Goal: Transaction & Acquisition: Book appointment/travel/reservation

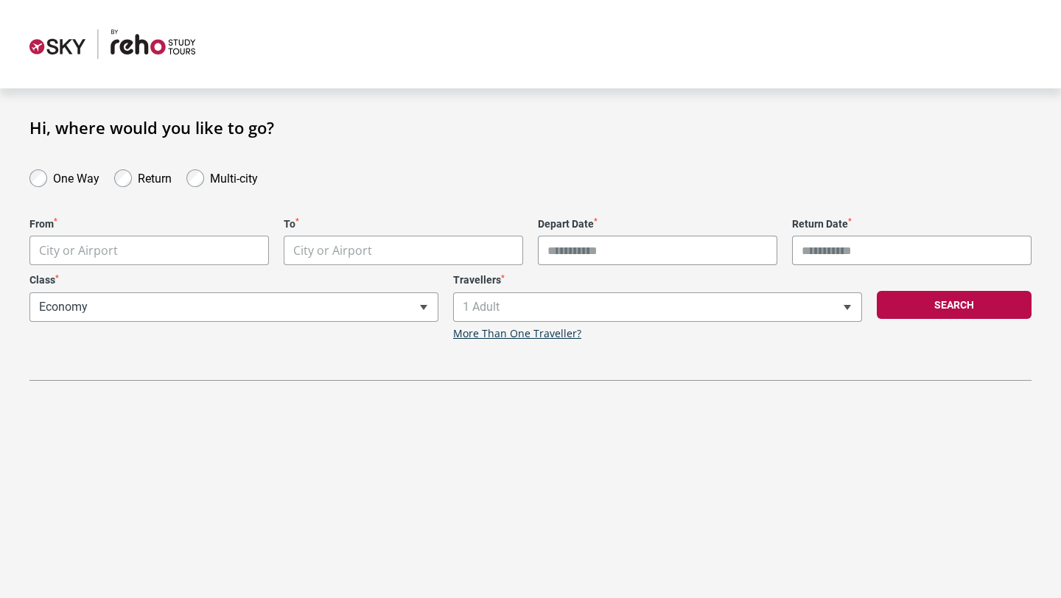
click at [83, 183] on label "One Way" at bounding box center [76, 177] width 46 height 18
click at [161, 256] on body "**********" at bounding box center [530, 299] width 1061 height 598
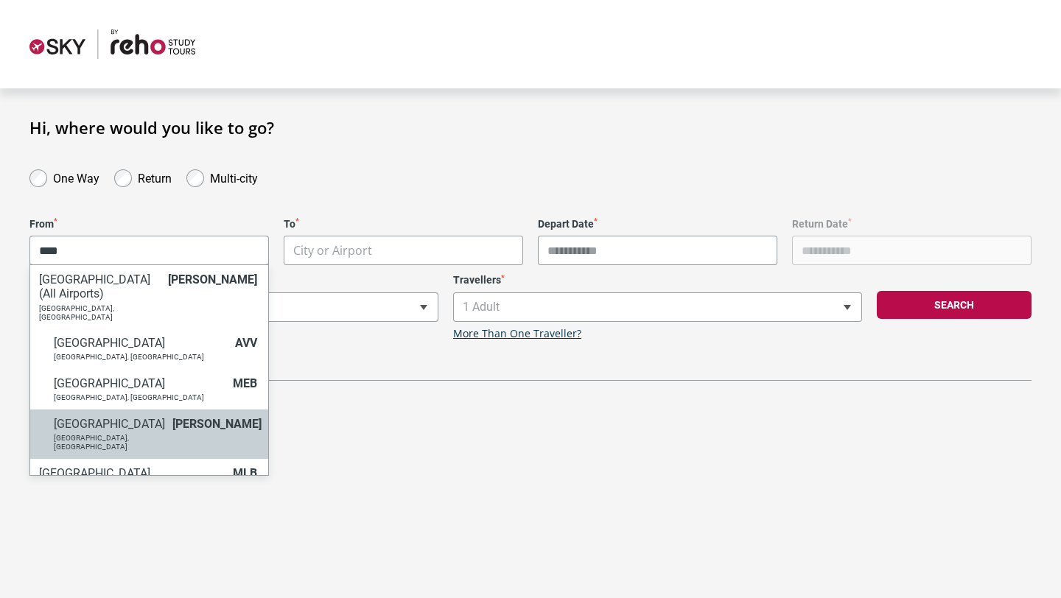
type input "****"
select select "MELA"
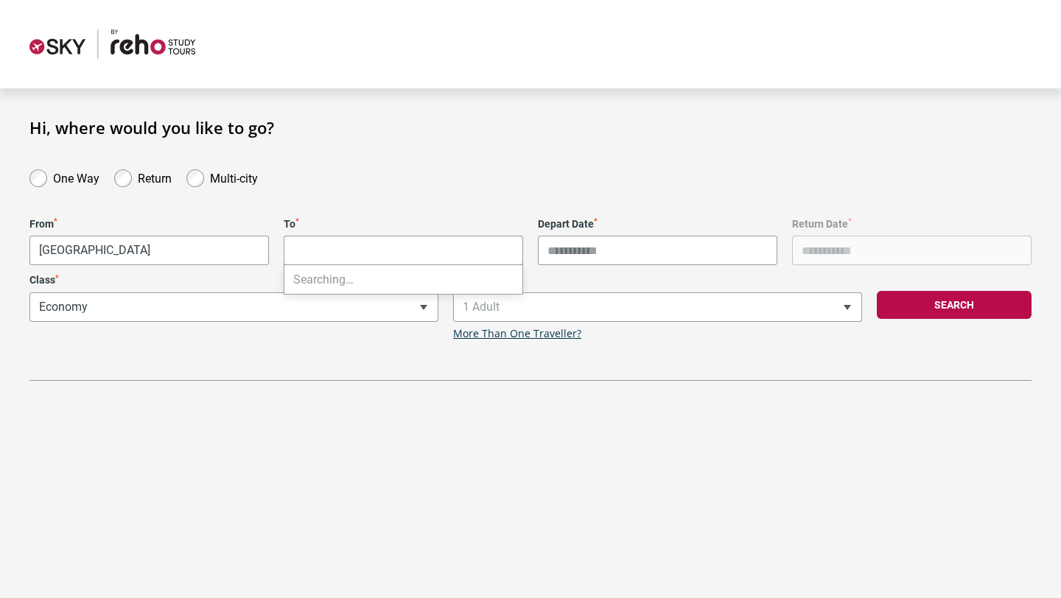
click at [337, 243] on body "**********" at bounding box center [530, 299] width 1061 height 598
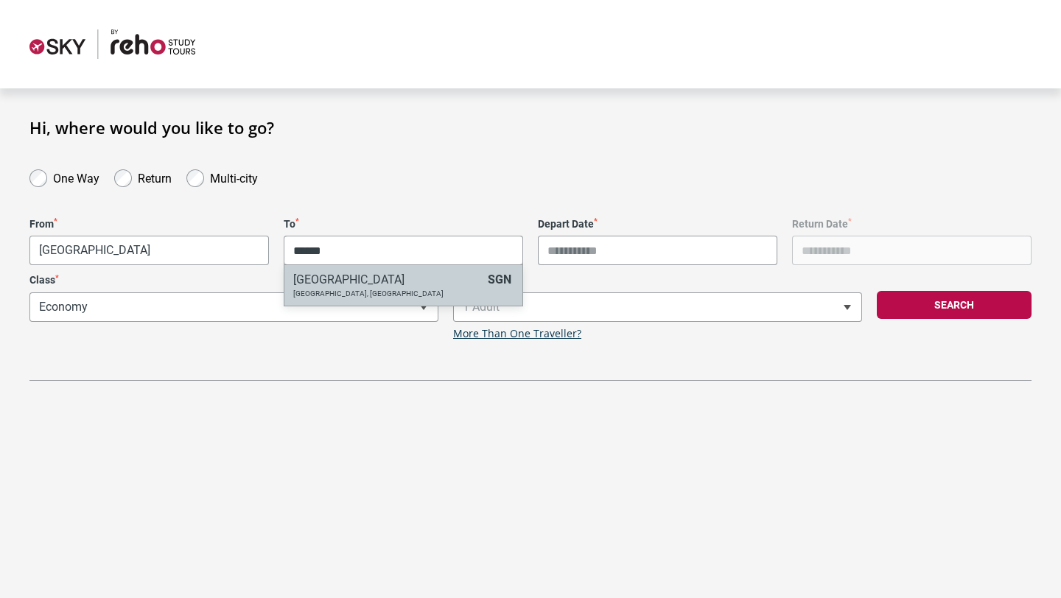
type input "******"
select select "SGNA"
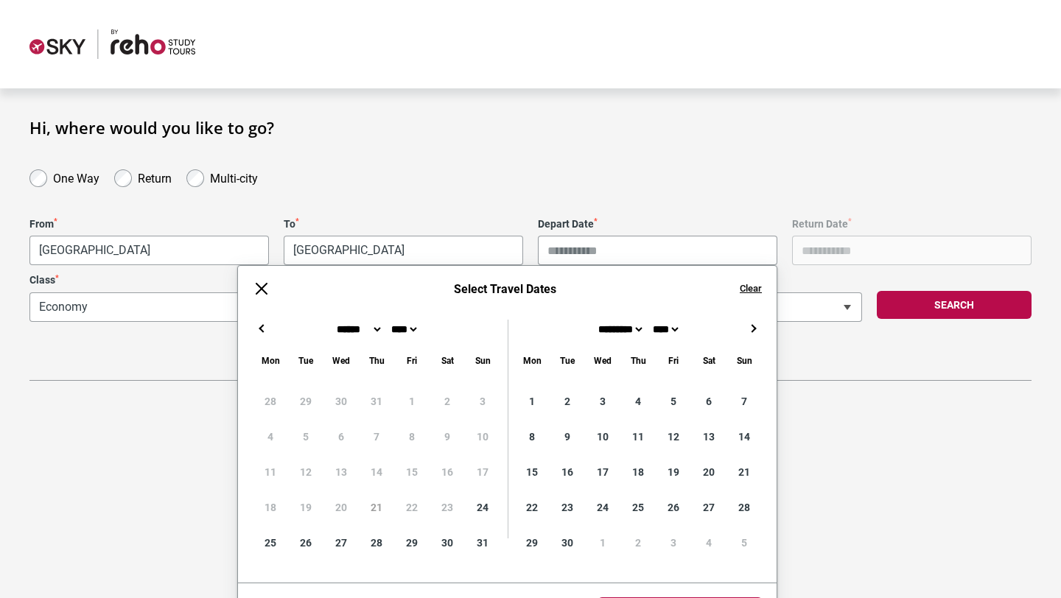
click at [574, 250] on input "Depart Date *" at bounding box center [657, 250] width 239 height 29
click at [753, 328] on button "→" at bounding box center [753, 329] width 18 height 18
click at [754, 328] on button "→" at bounding box center [753, 329] width 18 height 18
type input "**********"
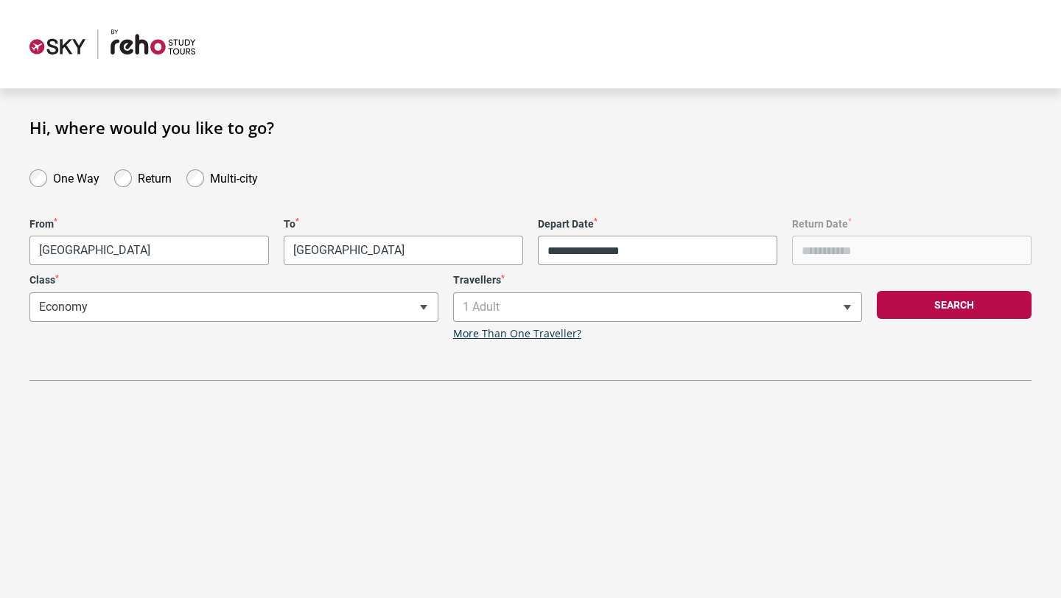
click at [699, 169] on form "One Way Return Multi-city" at bounding box center [530, 177] width 1017 height 21
click at [926, 304] on button "Search" at bounding box center [954, 305] width 155 height 28
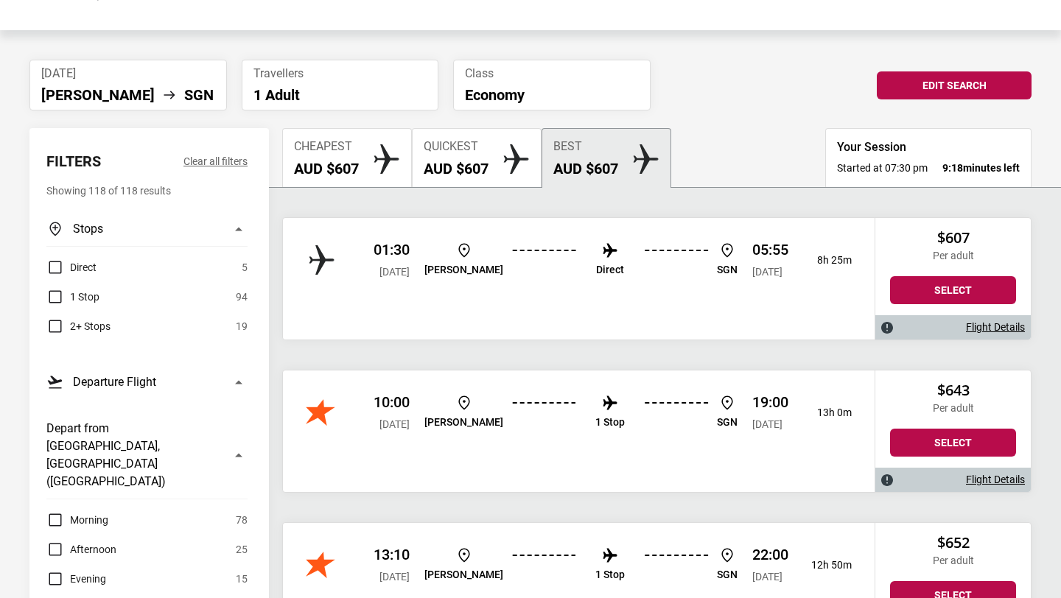
scroll to position [189, 0]
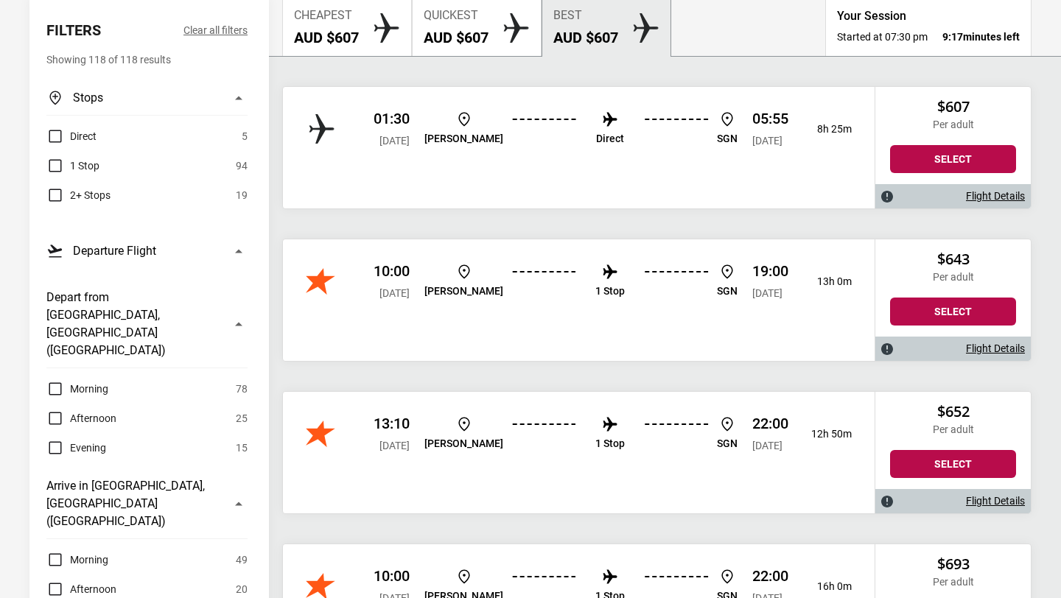
click at [57, 133] on label "Direct" at bounding box center [71, 136] width 50 height 18
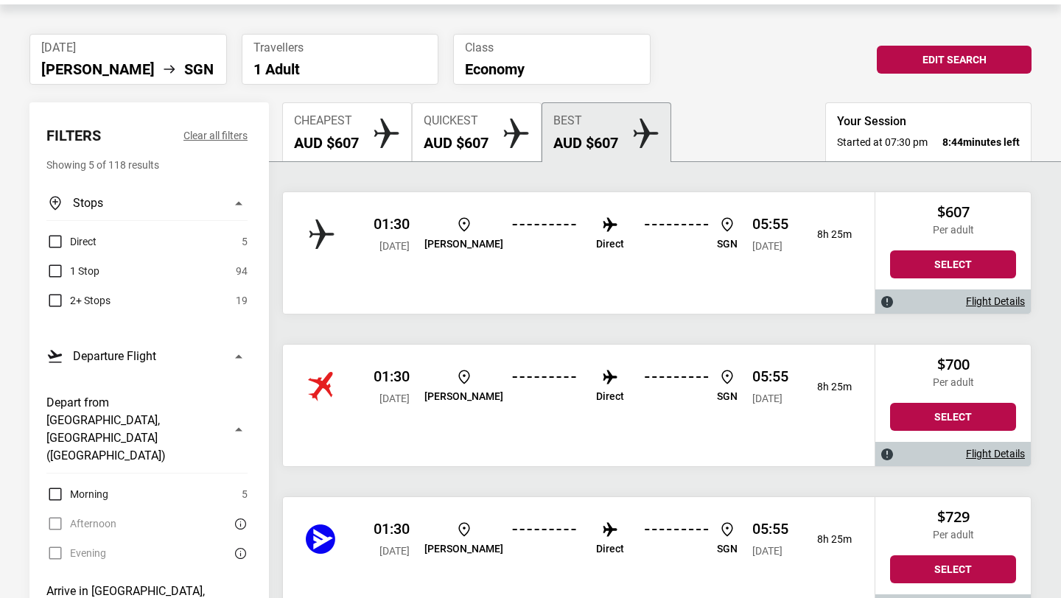
scroll to position [94, 0]
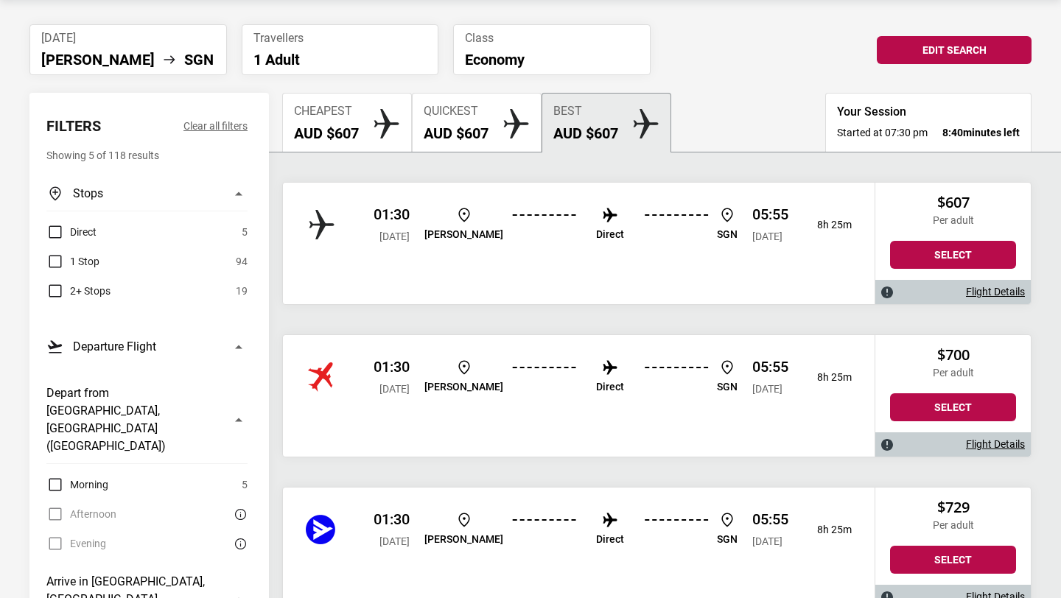
click at [984, 292] on link "Flight Details" at bounding box center [995, 292] width 59 height 13
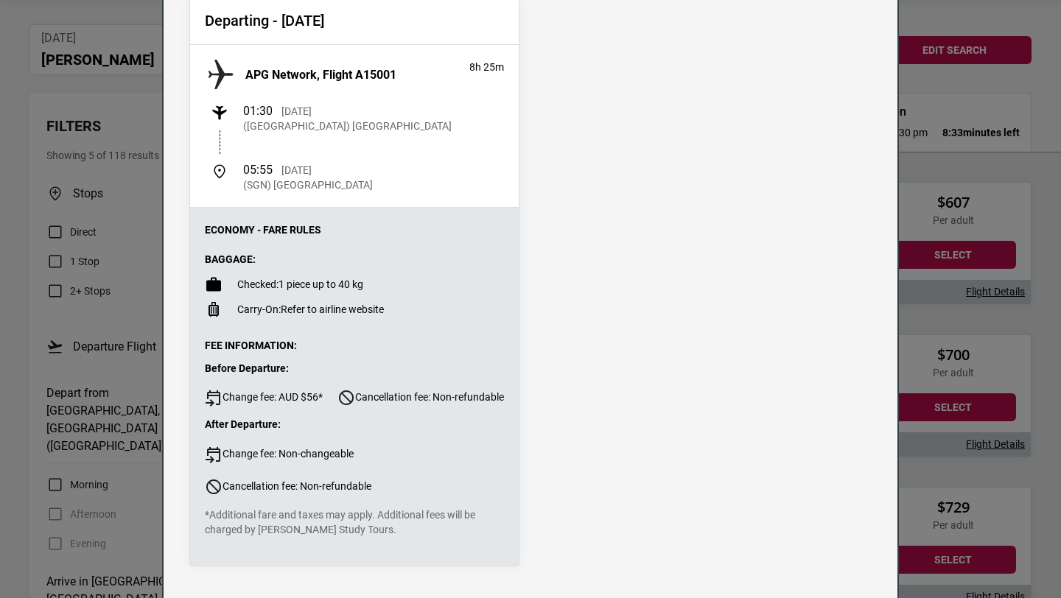
scroll to position [0, 0]
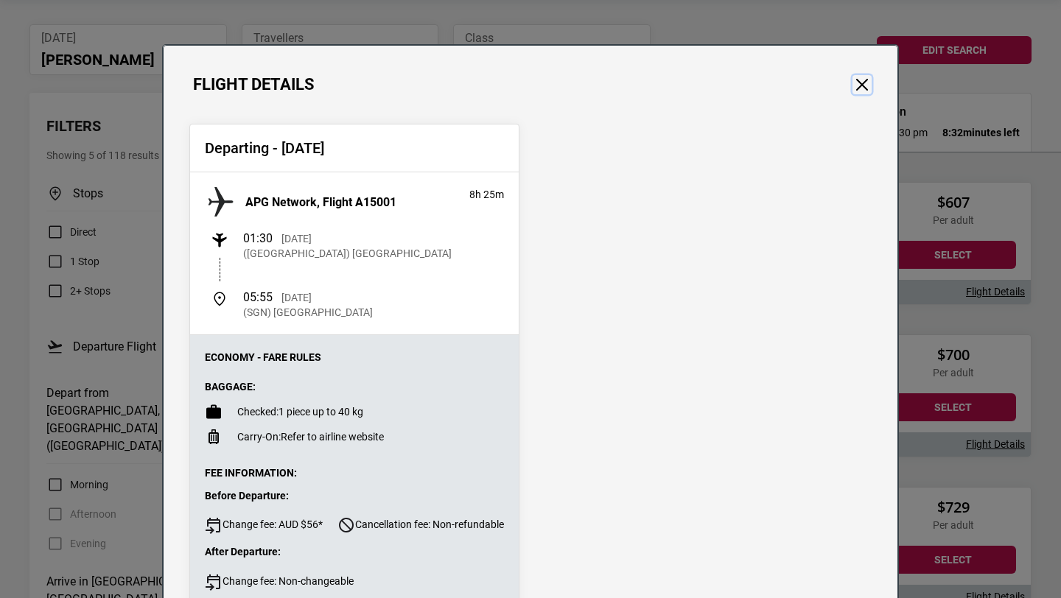
click at [862, 84] on button "Close" at bounding box center [861, 84] width 19 height 19
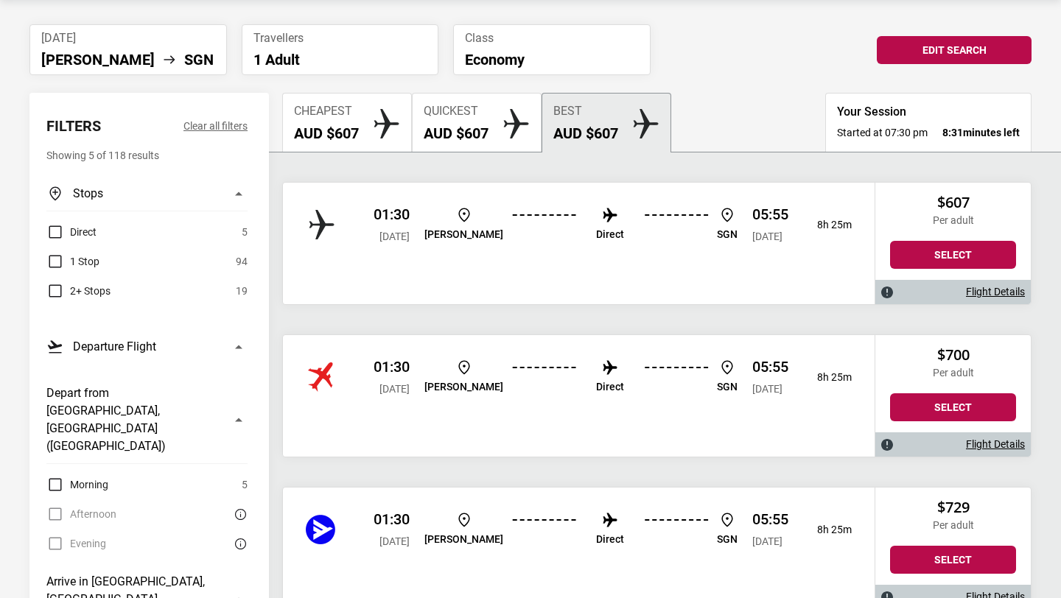
click at [58, 225] on label "Direct" at bounding box center [71, 232] width 50 height 18
click at [58, 260] on label "1 Stop" at bounding box center [72, 262] width 53 height 18
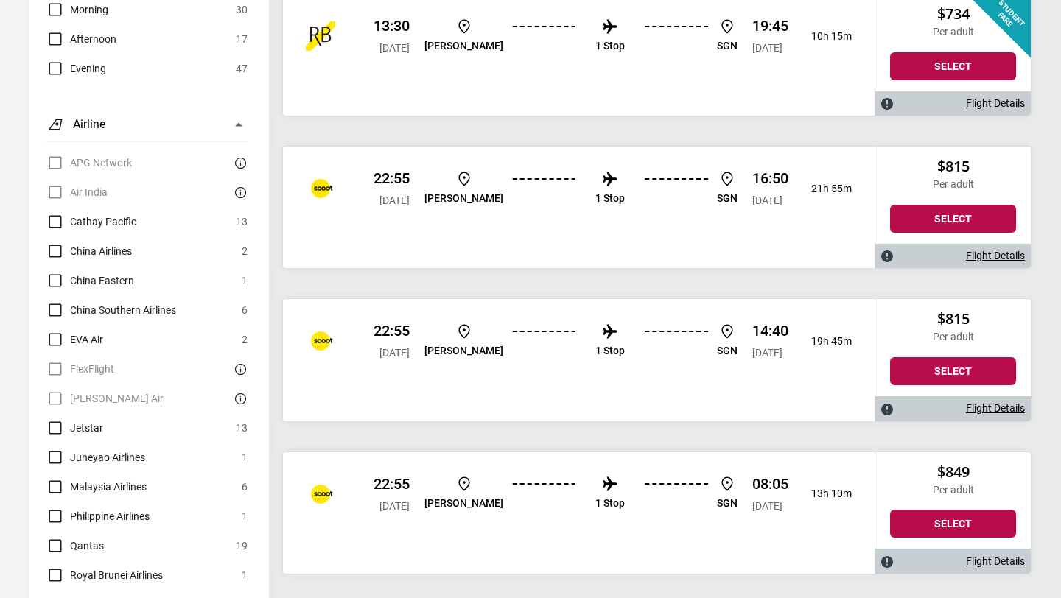
scroll to position [749, 0]
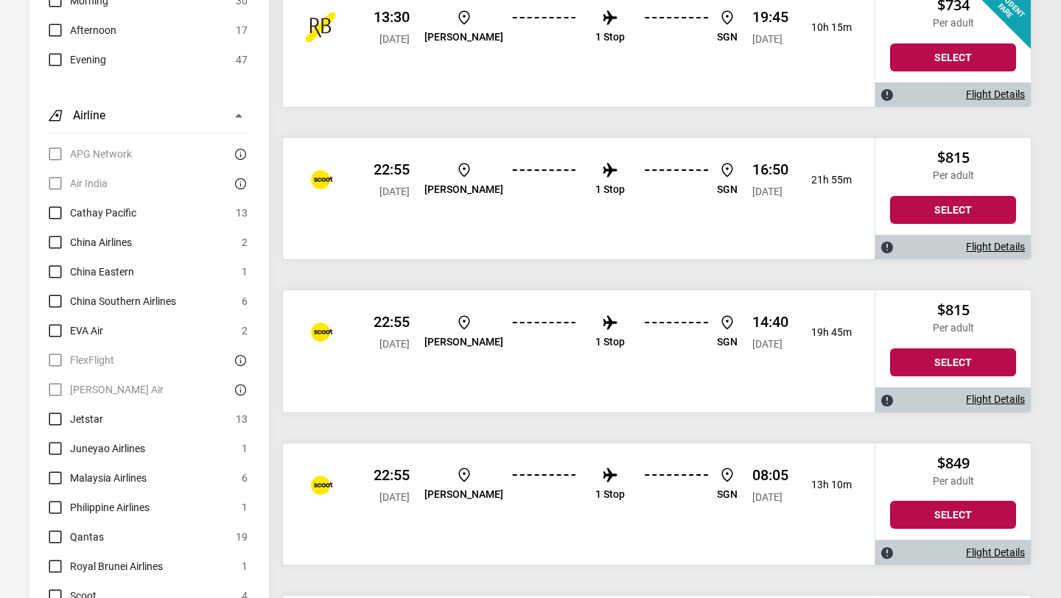
click at [54, 234] on label "China Airlines" at bounding box center [88, 243] width 85 height 18
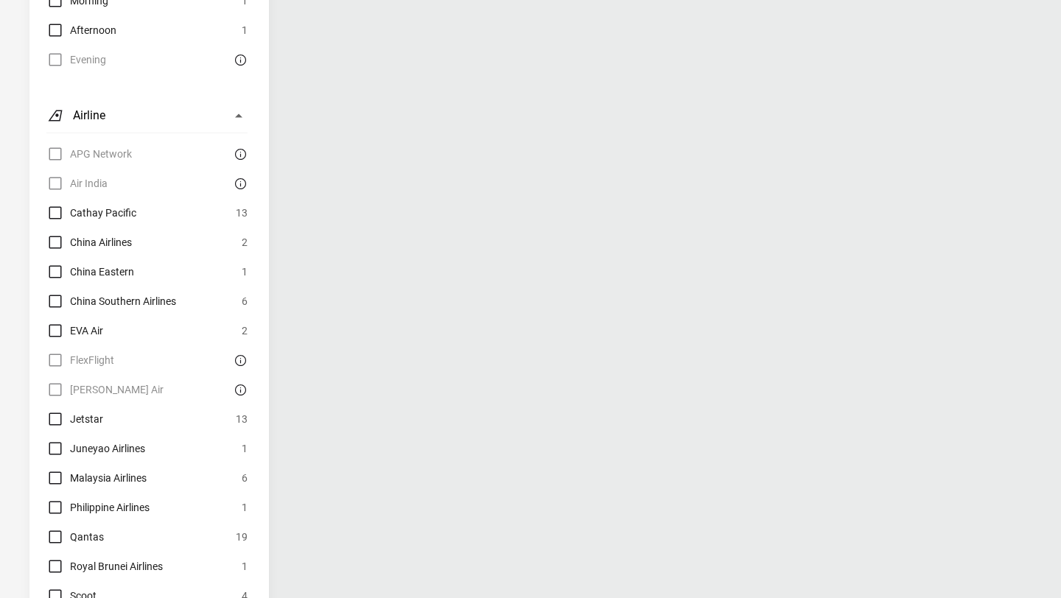
click at [55, 263] on label "China Eastern" at bounding box center [90, 272] width 88 height 18
click at [57, 292] on label "China Southern Airlines" at bounding box center [111, 301] width 130 height 18
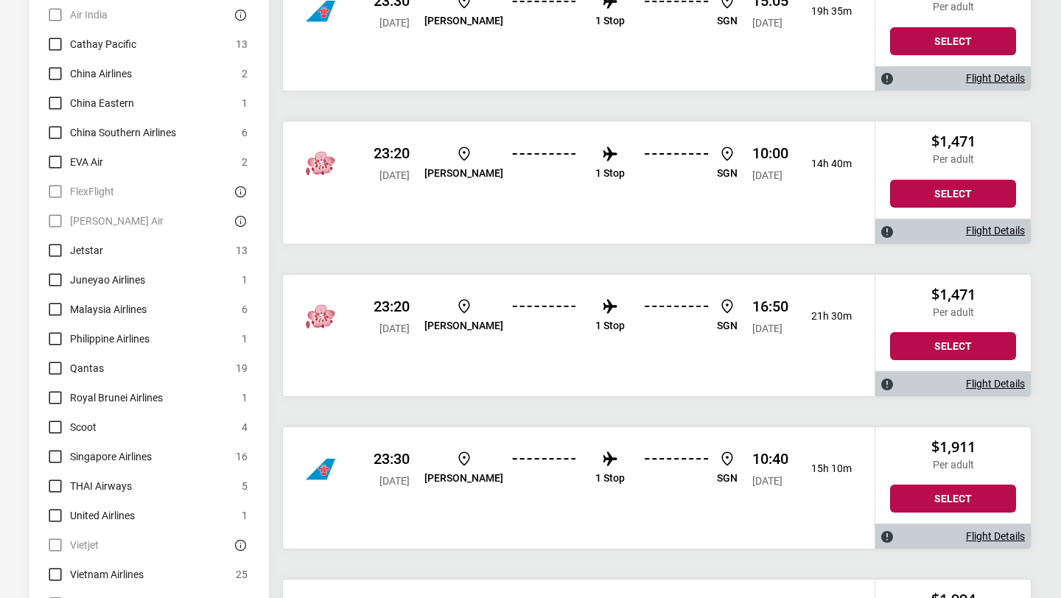
scroll to position [994, 0]
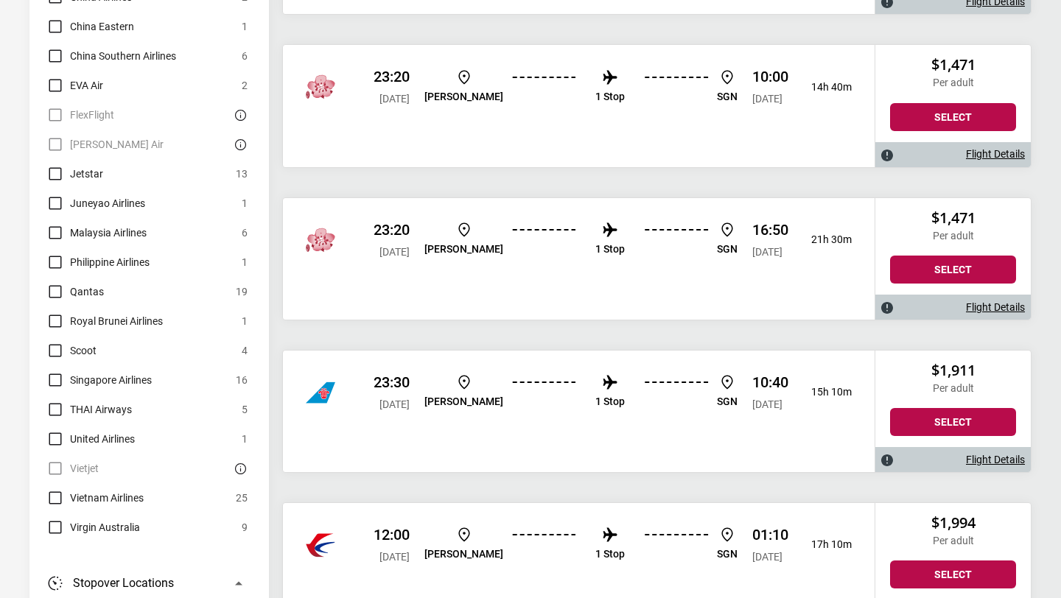
click at [54, 283] on label "Qantas" at bounding box center [74, 292] width 57 height 18
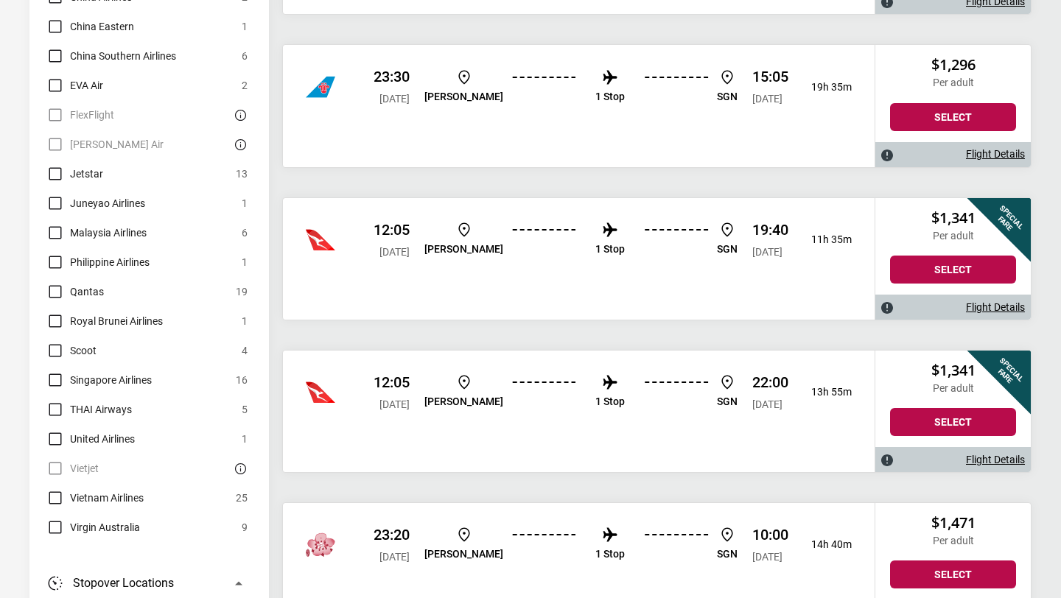
click at [55, 371] on label "Singapore Airlines" at bounding box center [98, 380] width 105 height 18
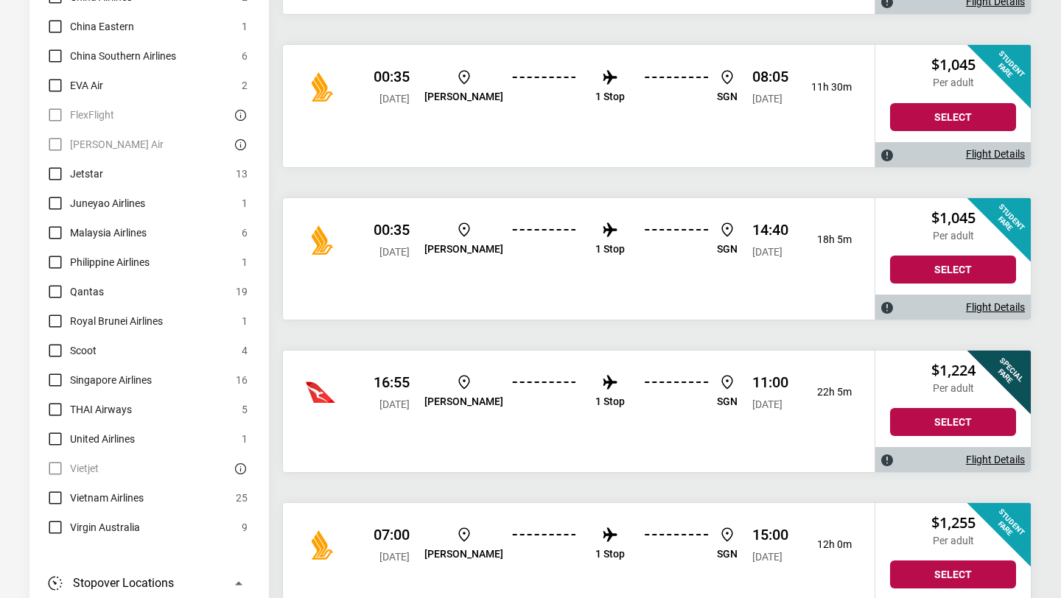
scroll to position [1067, 0]
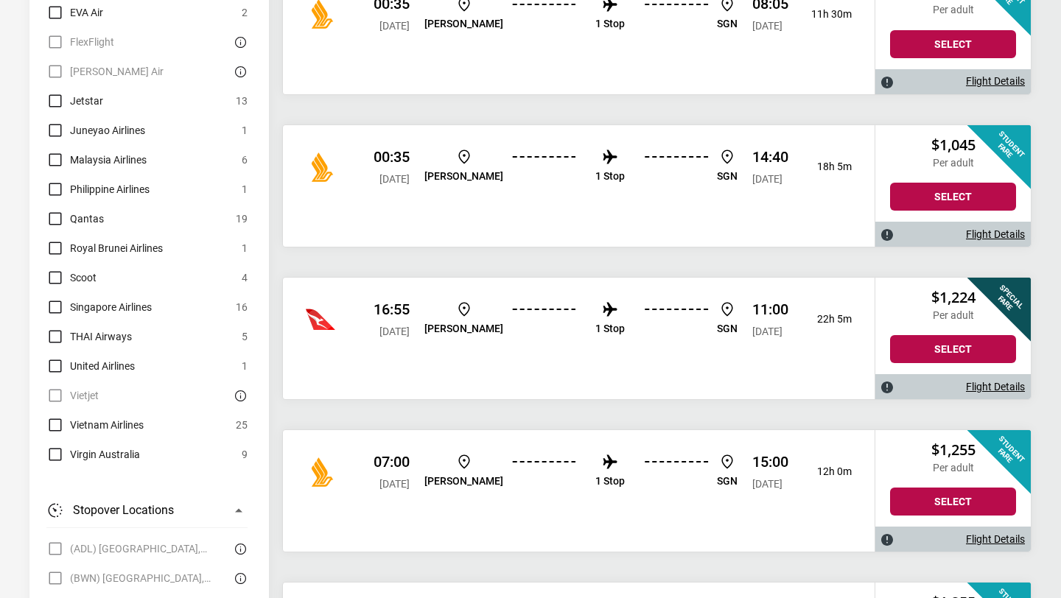
click at [58, 416] on label "Vietnam Airlines" at bounding box center [94, 425] width 97 height 18
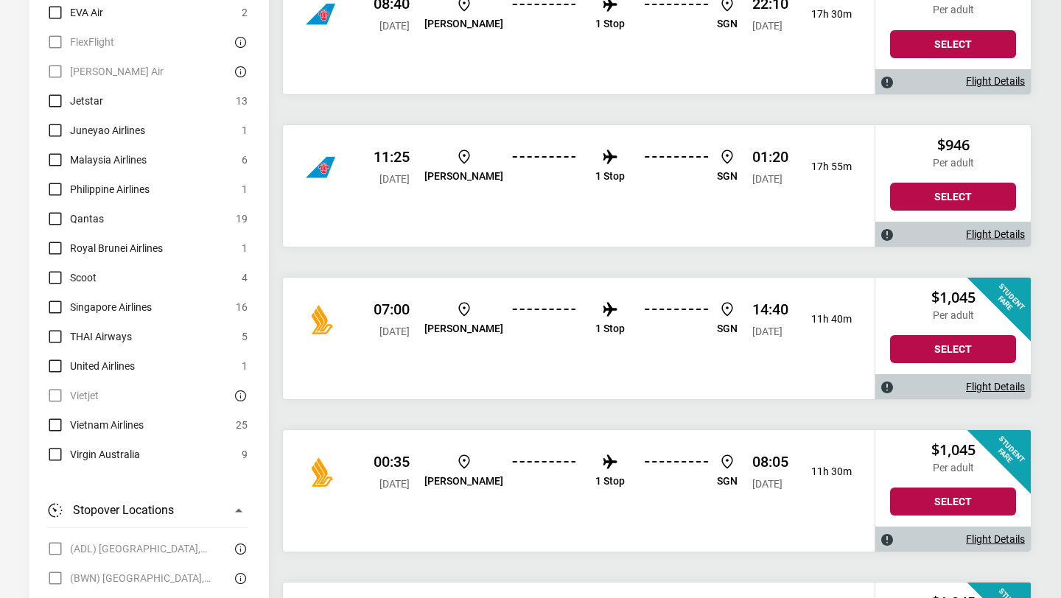
click at [56, 446] on label "Virgin Australia" at bounding box center [93, 455] width 94 height 18
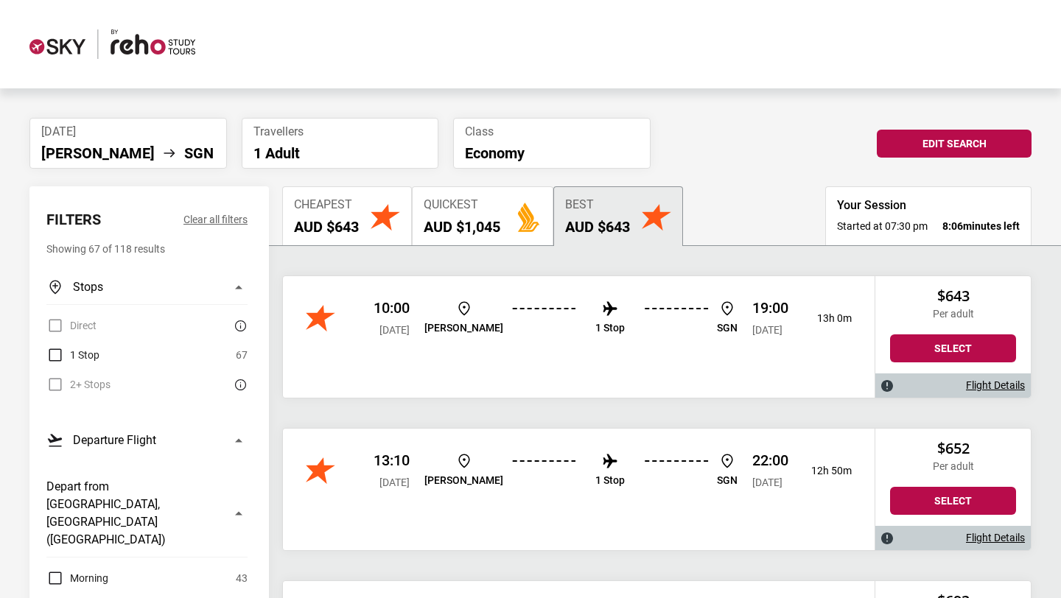
scroll to position [172, 0]
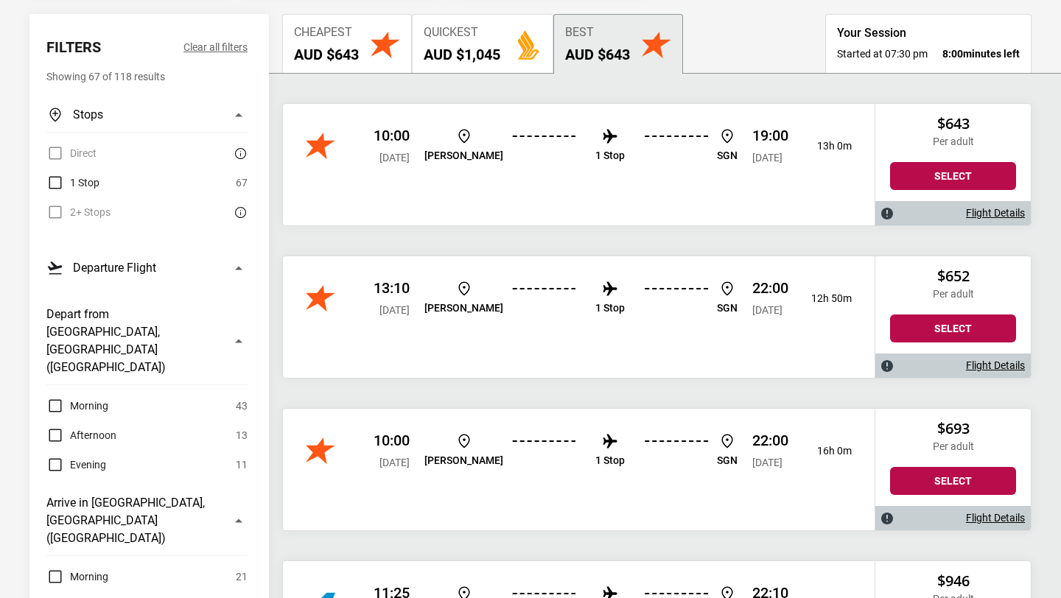
click at [972, 211] on link "Flight Details" at bounding box center [995, 213] width 59 height 13
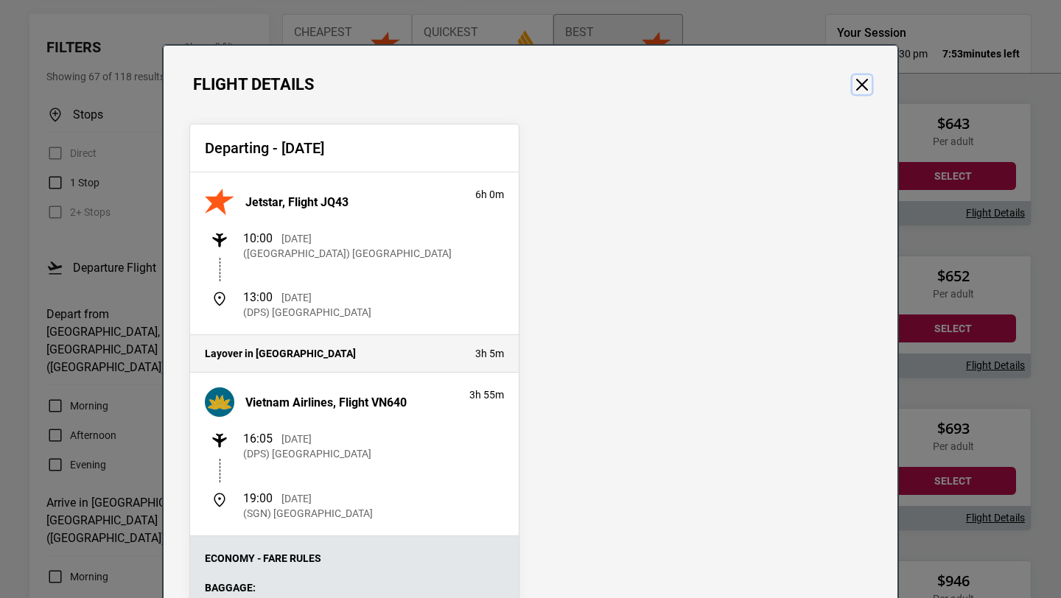
click at [861, 91] on button "Close" at bounding box center [861, 84] width 19 height 19
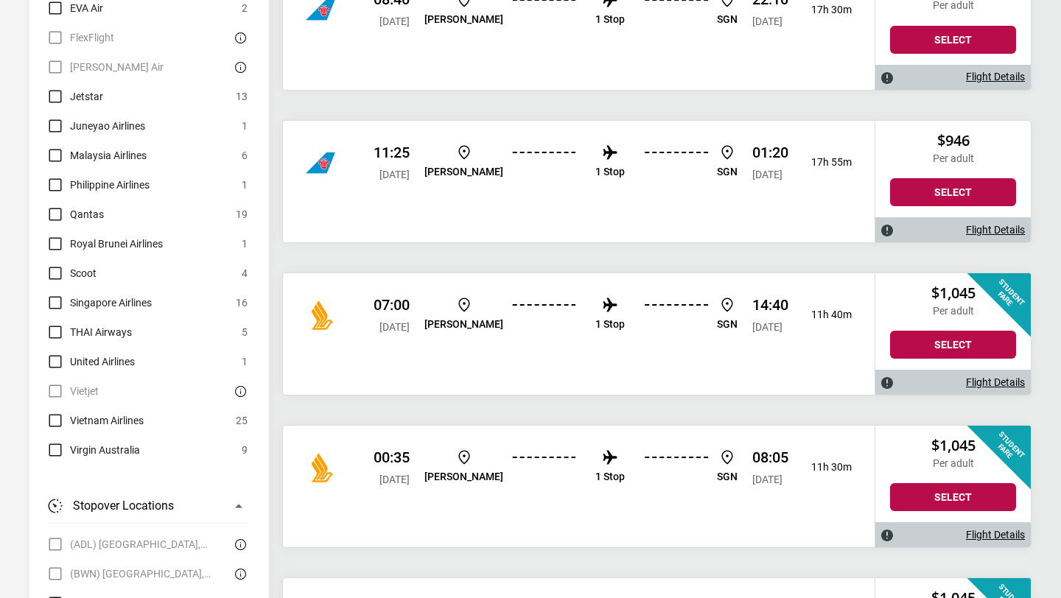
scroll to position [1138, 0]
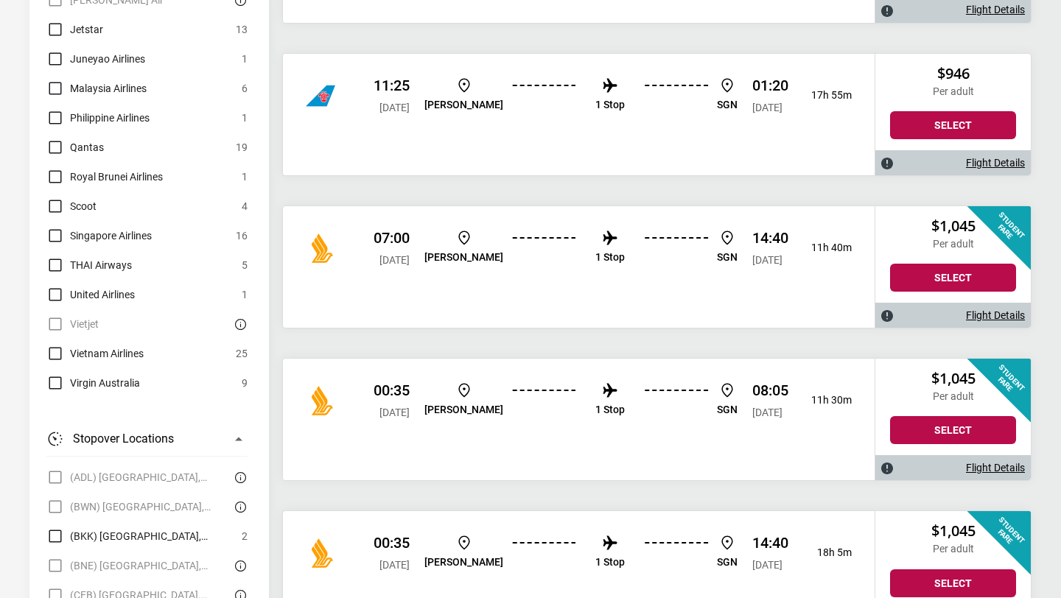
click at [980, 310] on link "Flight Details" at bounding box center [995, 315] width 59 height 13
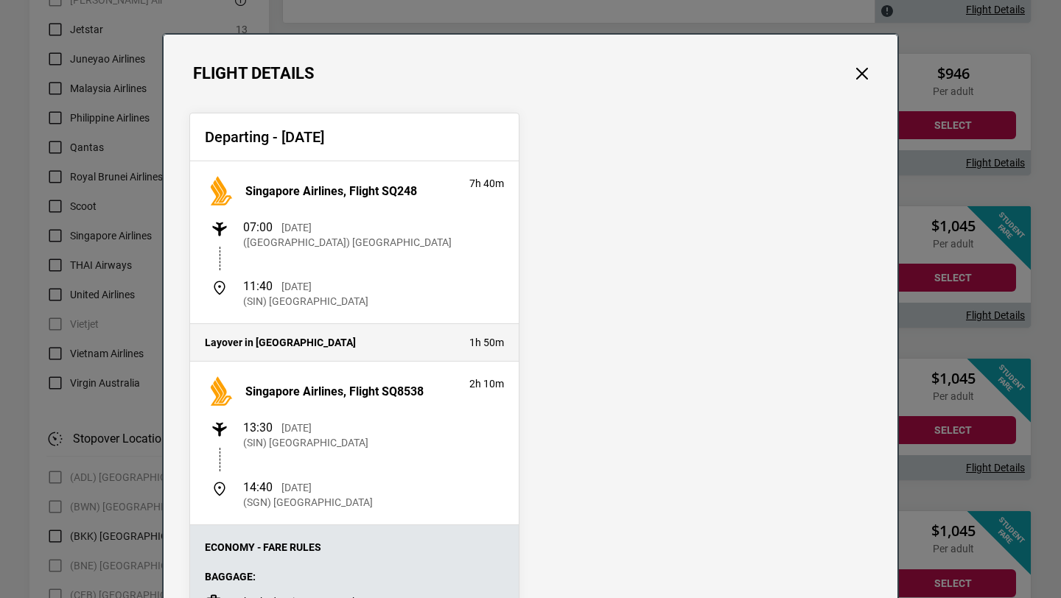
scroll to position [0, 0]
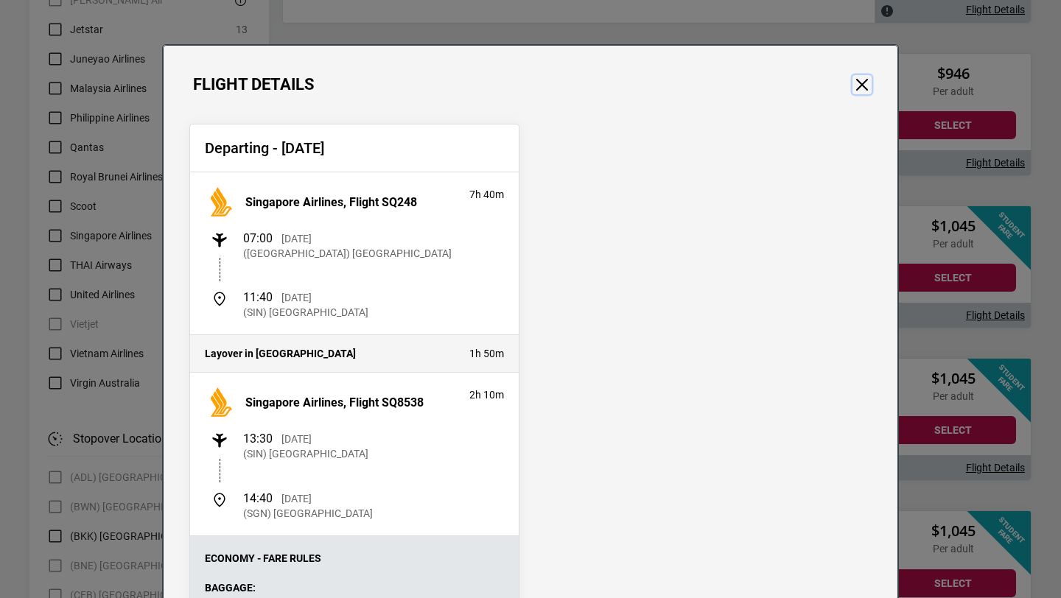
click at [860, 88] on button "Close" at bounding box center [861, 84] width 19 height 19
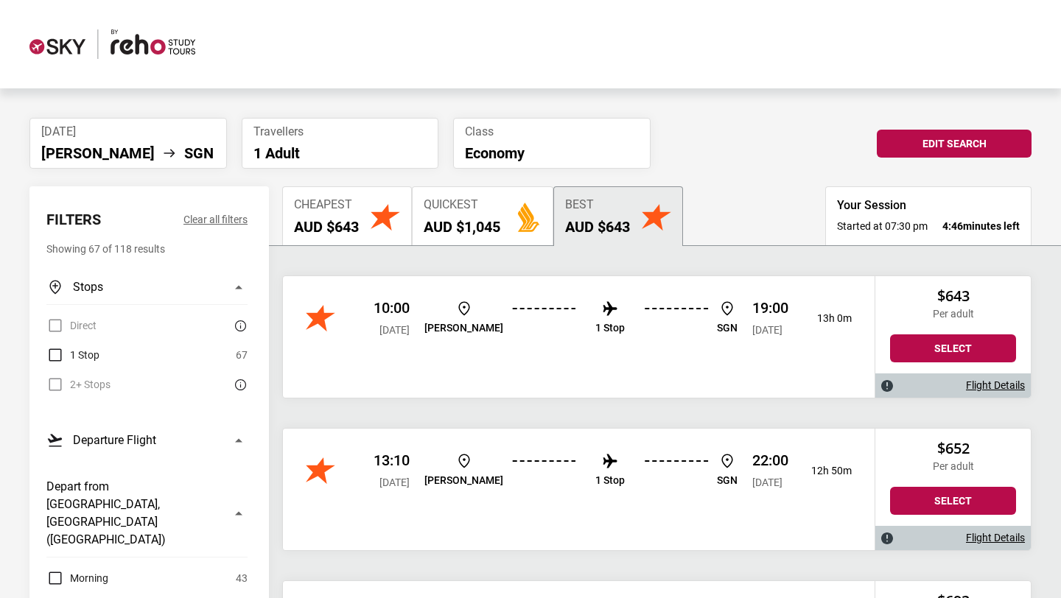
click at [967, 387] on link "Flight Details" at bounding box center [995, 385] width 59 height 13
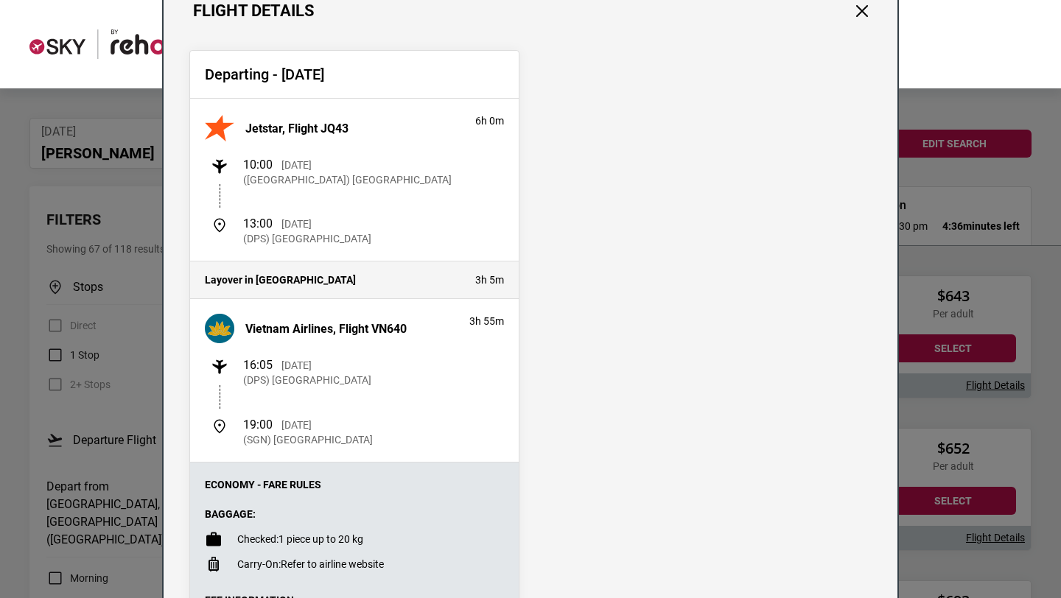
scroll to position [40, 0]
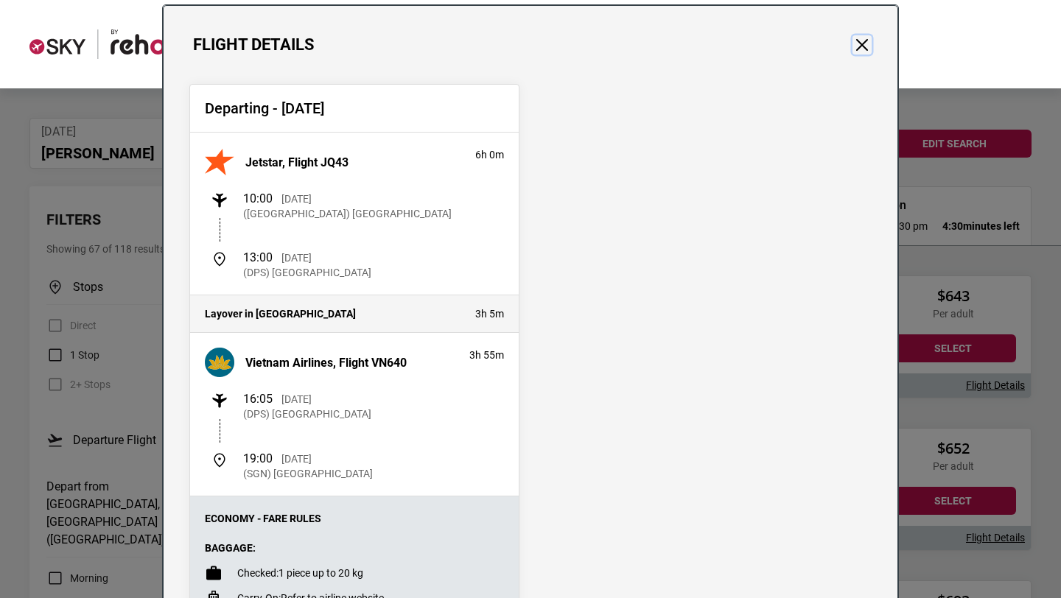
click at [863, 50] on button "Close" at bounding box center [861, 44] width 19 height 19
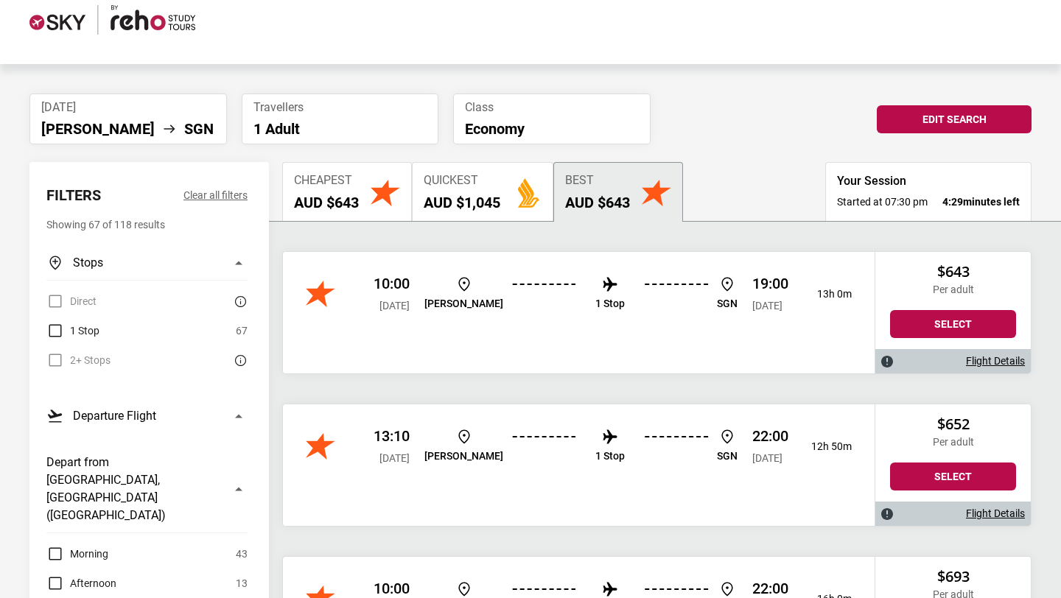
scroll to position [147, 0]
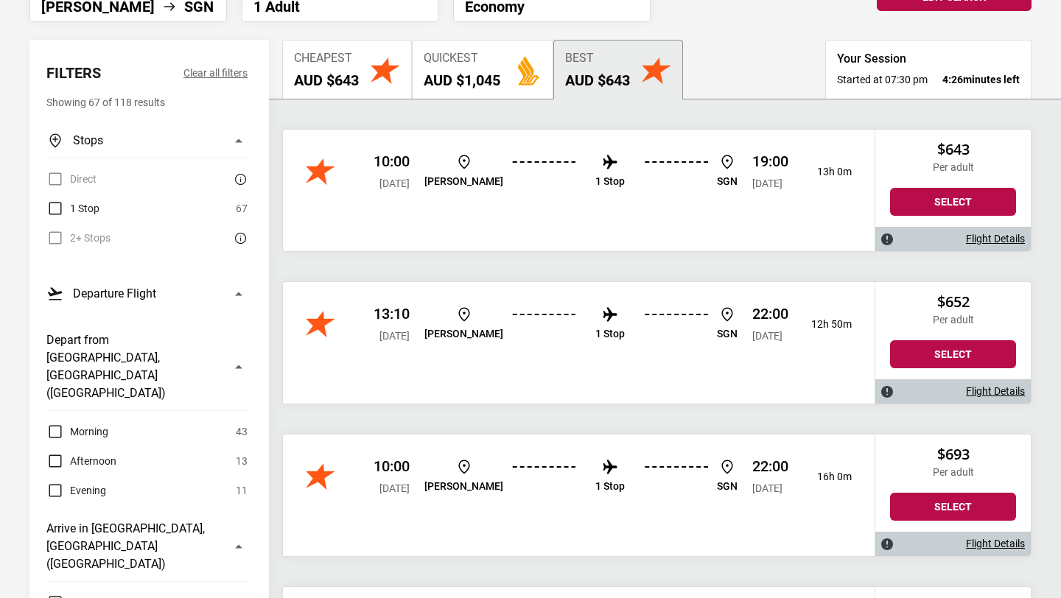
click at [981, 392] on link "Flight Details" at bounding box center [995, 391] width 59 height 13
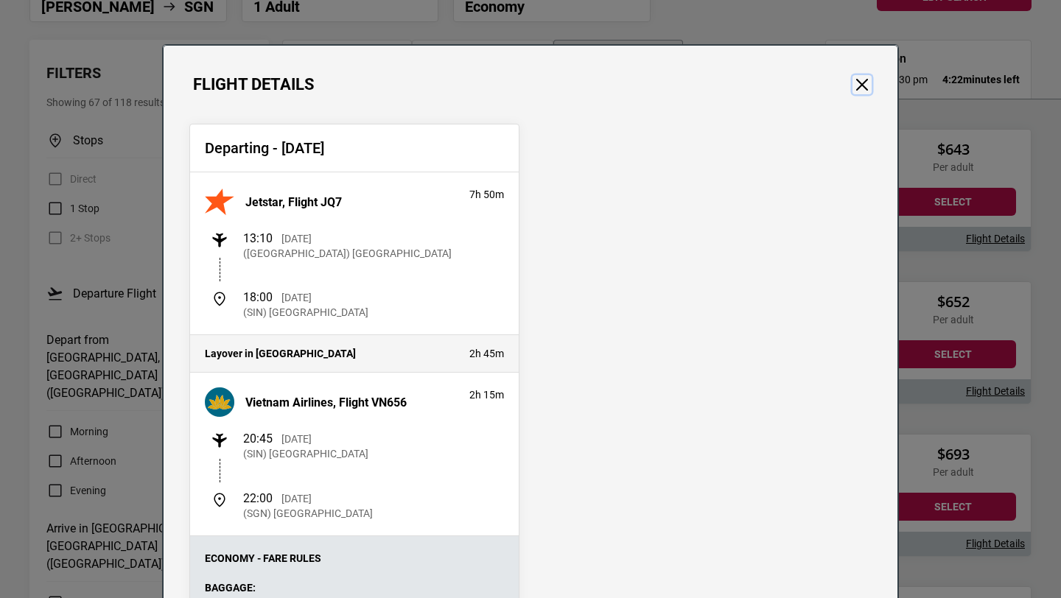
click at [866, 83] on button "Close" at bounding box center [861, 84] width 19 height 19
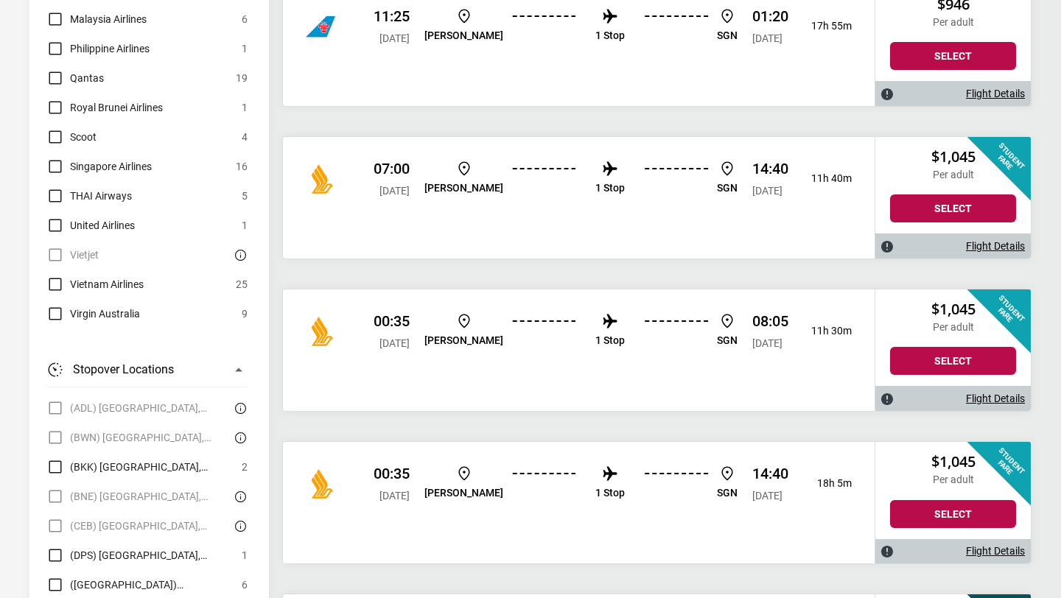
scroll to position [1210, 0]
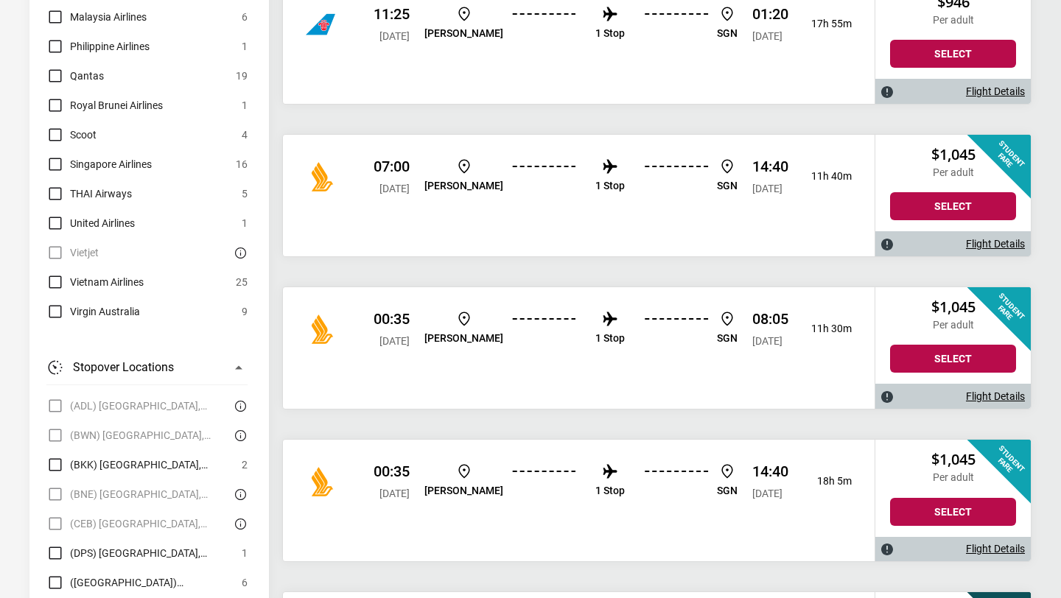
click at [1006, 546] on link "Flight Details" at bounding box center [995, 549] width 59 height 13
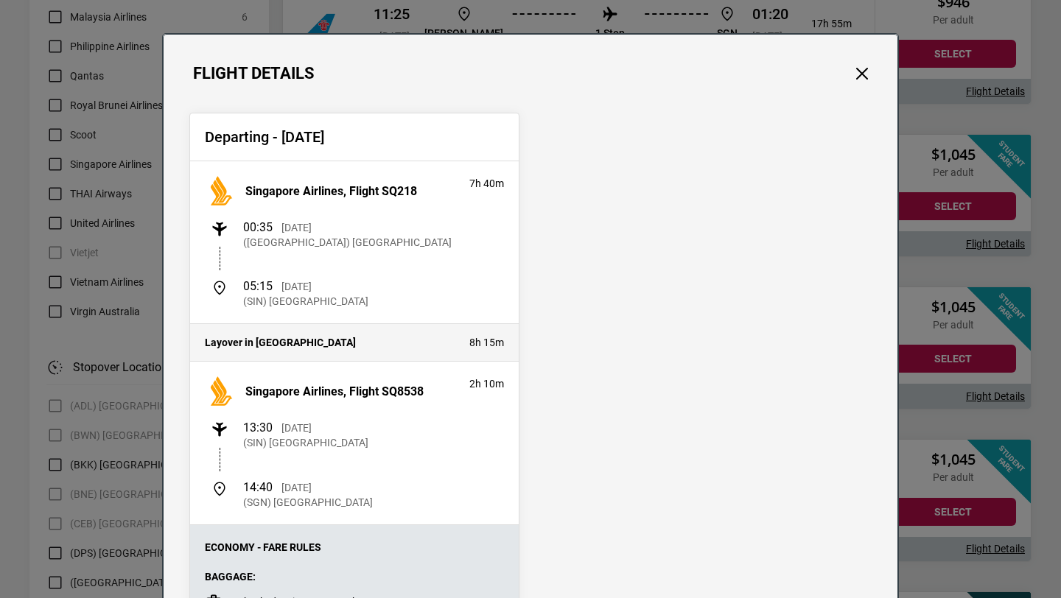
scroll to position [0, 0]
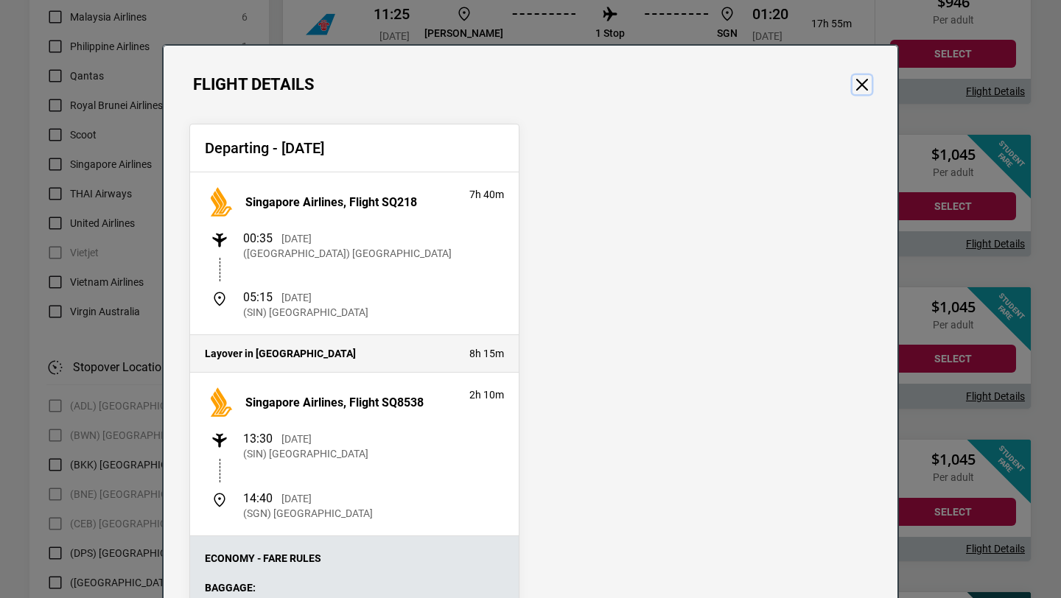
click at [862, 90] on button "Close" at bounding box center [861, 84] width 19 height 19
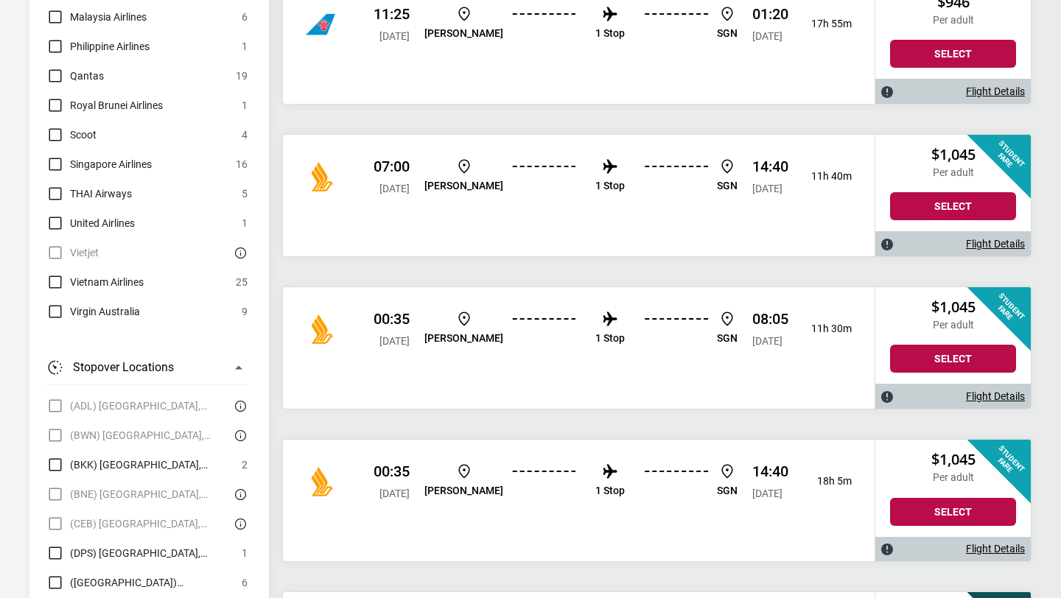
click at [992, 240] on link "Flight Details" at bounding box center [995, 244] width 59 height 13
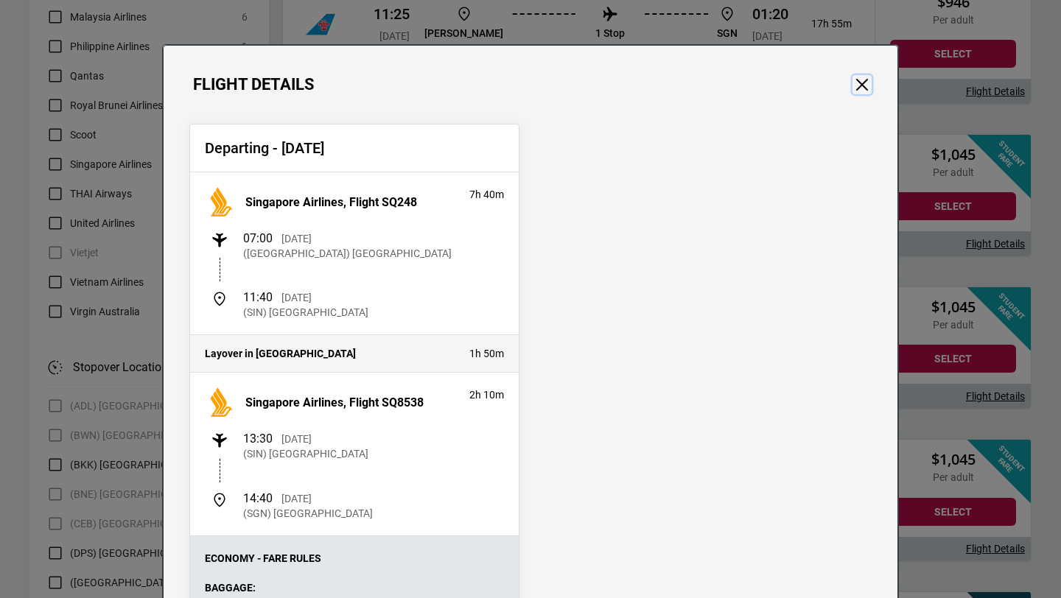
click at [859, 83] on button "Close" at bounding box center [861, 84] width 19 height 19
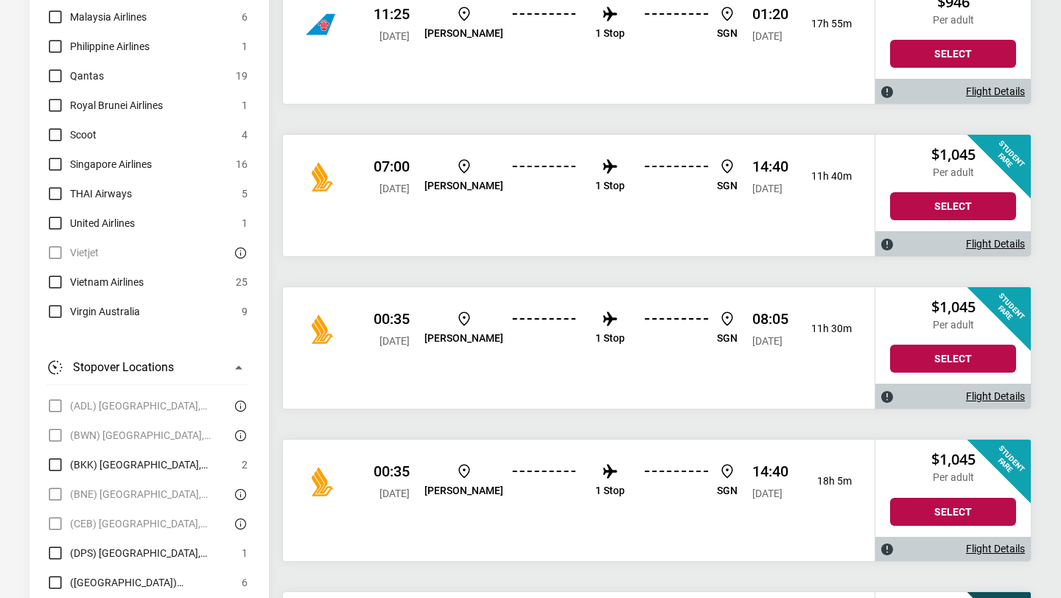
click at [1001, 550] on link "Flight Details" at bounding box center [995, 549] width 59 height 13
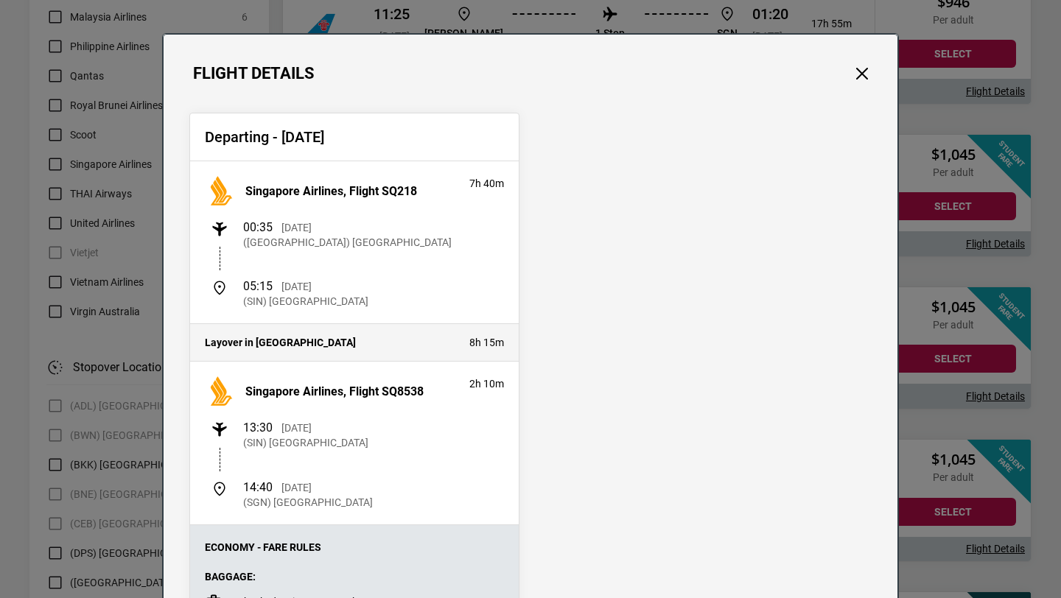
scroll to position [13, 0]
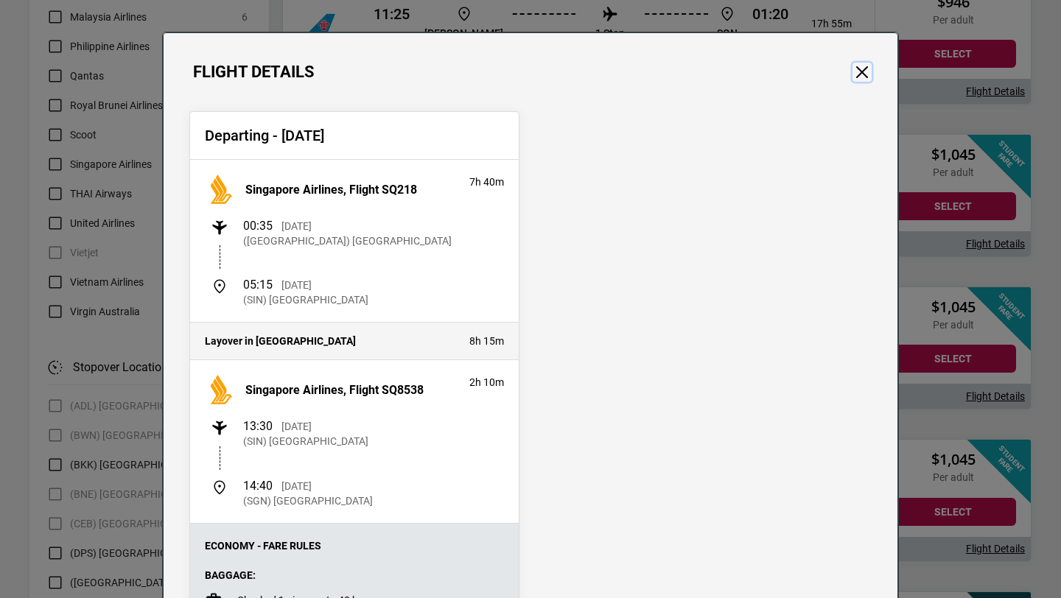
click at [861, 72] on button "Close" at bounding box center [861, 72] width 19 height 19
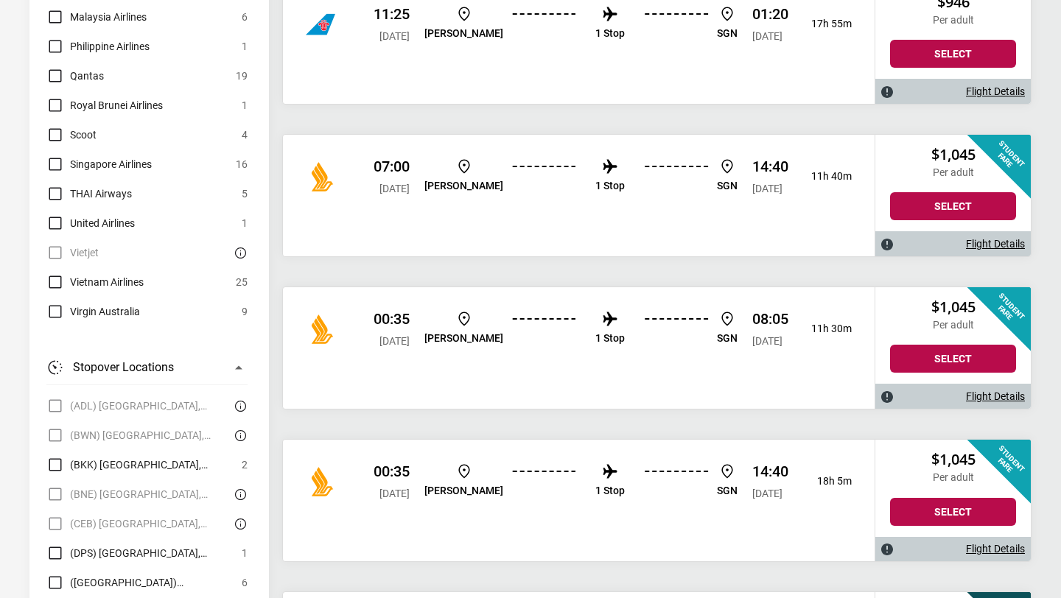
click at [981, 245] on link "Flight Details" at bounding box center [995, 244] width 59 height 13
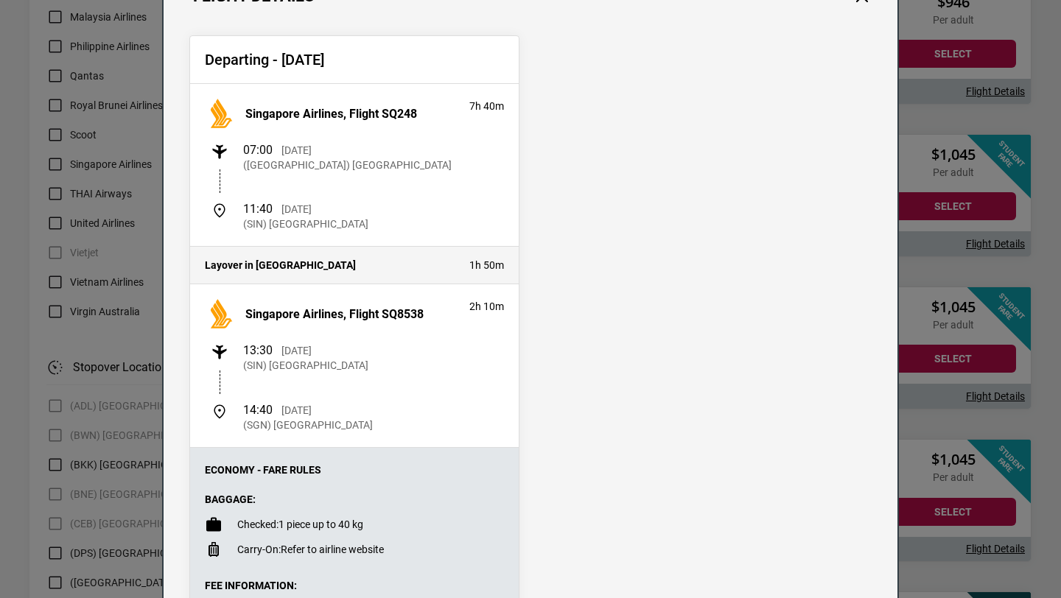
scroll to position [0, 0]
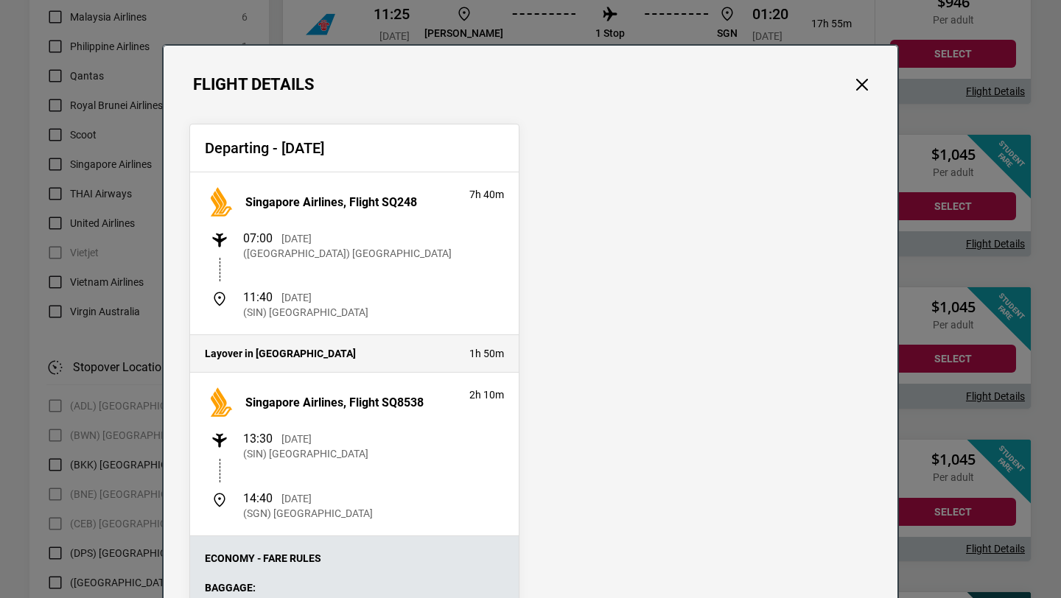
click at [873, 93] on div "Flight Details" at bounding box center [531, 70] width 734 height 49
click at [855, 88] on button "Close" at bounding box center [861, 84] width 19 height 19
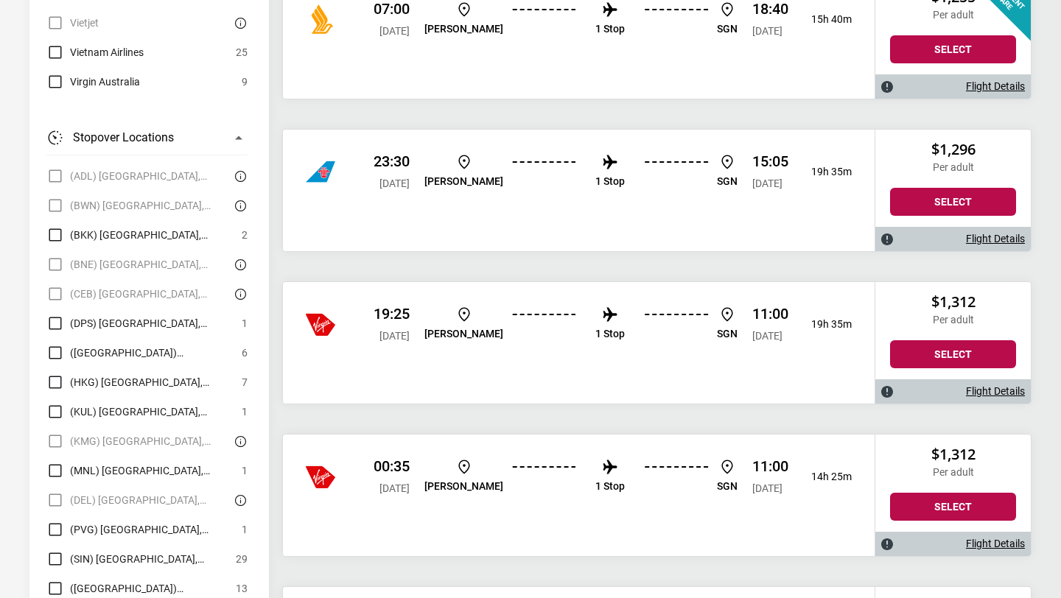
scroll to position [2143, 0]
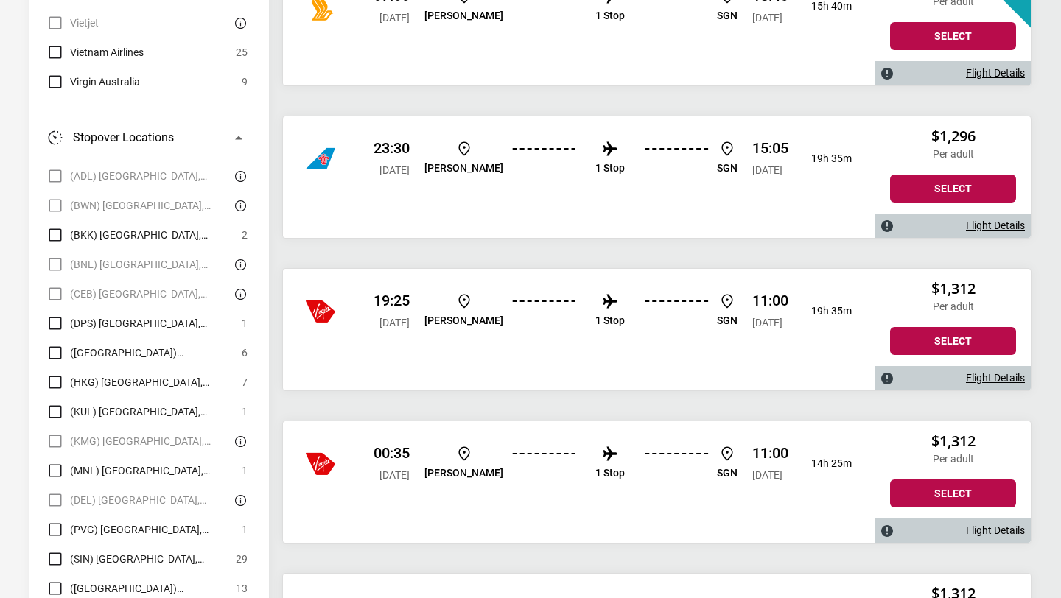
click at [144, 521] on span "(PVG) [GEOGRAPHIC_DATA], [GEOGRAPHIC_DATA]" at bounding box center [152, 530] width 164 height 18
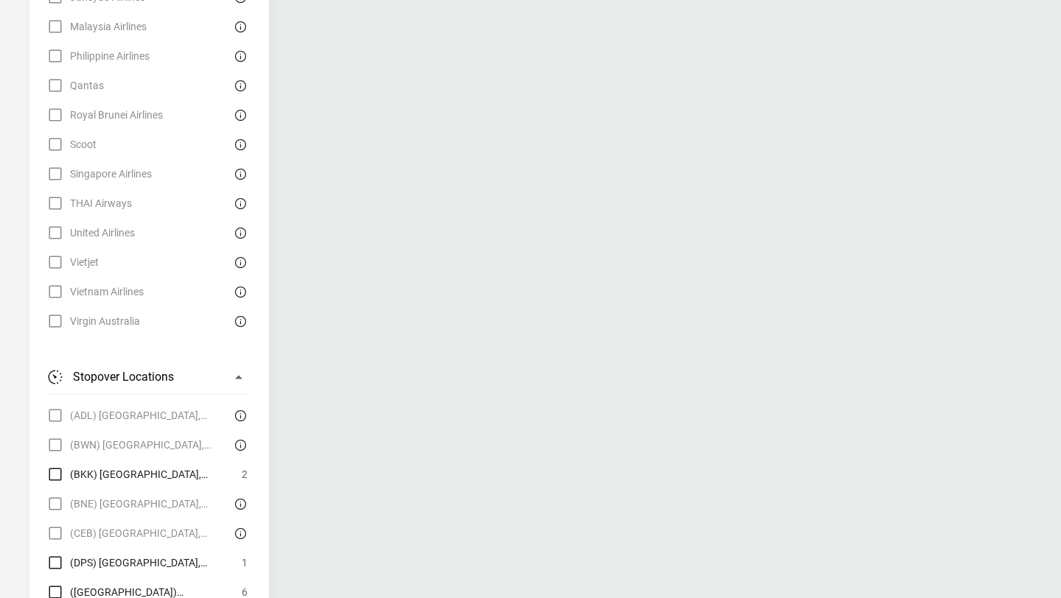
scroll to position [1440, 0]
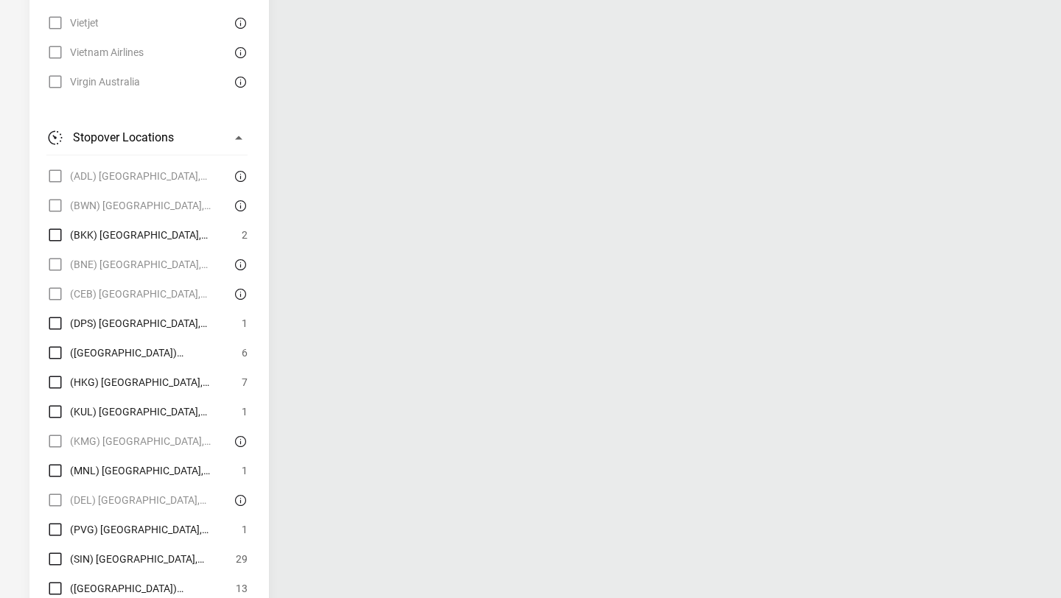
click at [83, 521] on span "(PVG) [GEOGRAPHIC_DATA], [GEOGRAPHIC_DATA]" at bounding box center [152, 530] width 164 height 18
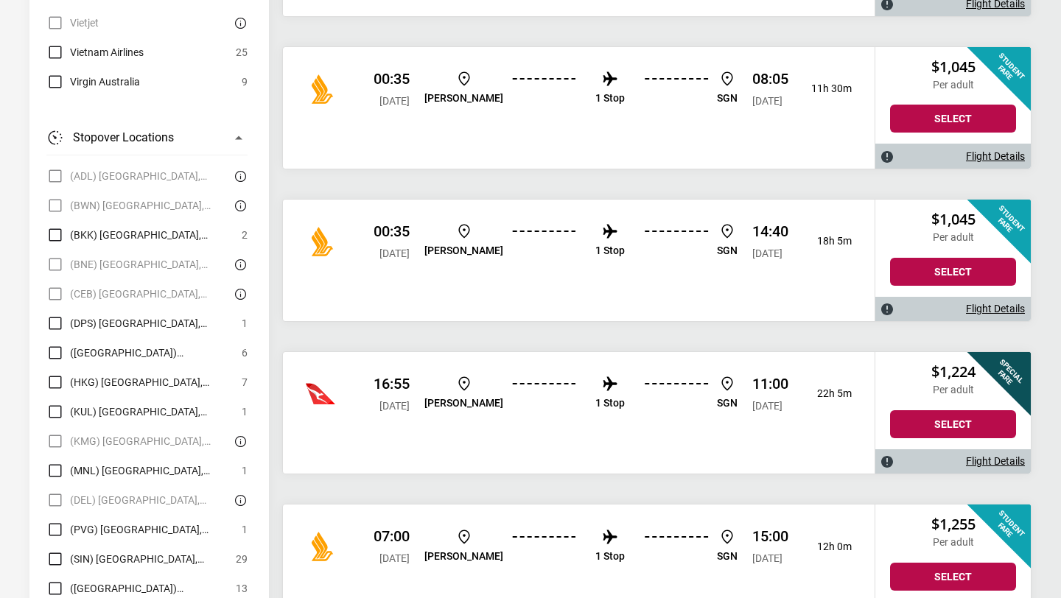
scroll to position [1470, 0]
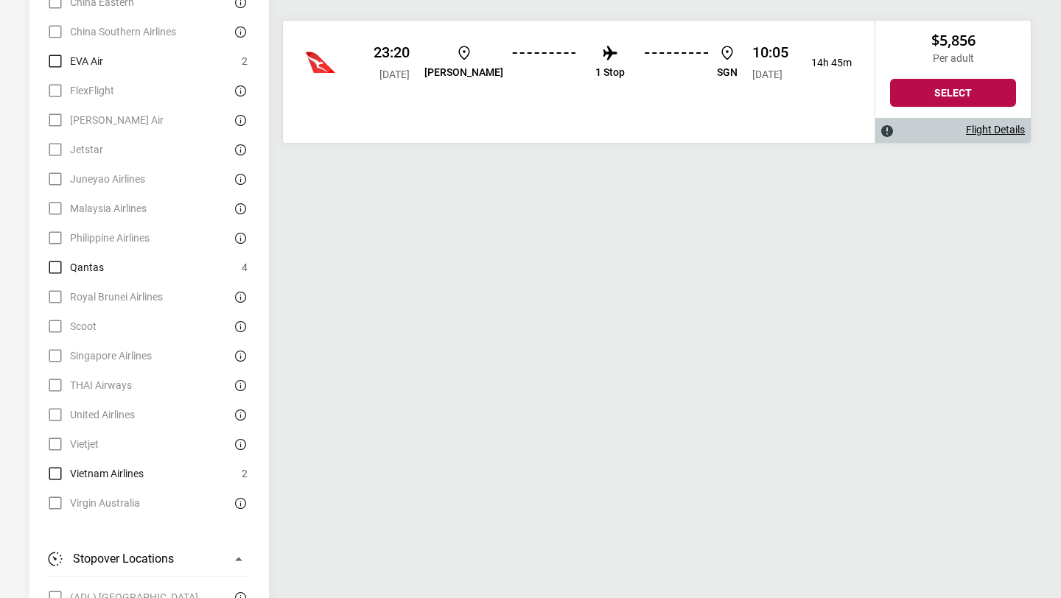
scroll to position [1440, 0]
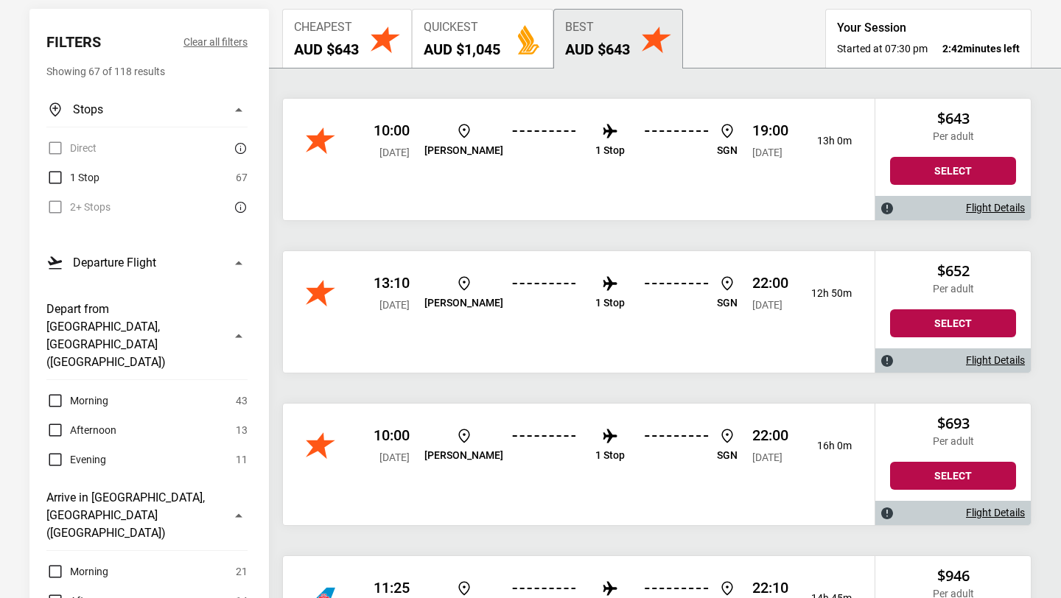
scroll to position [136, 0]
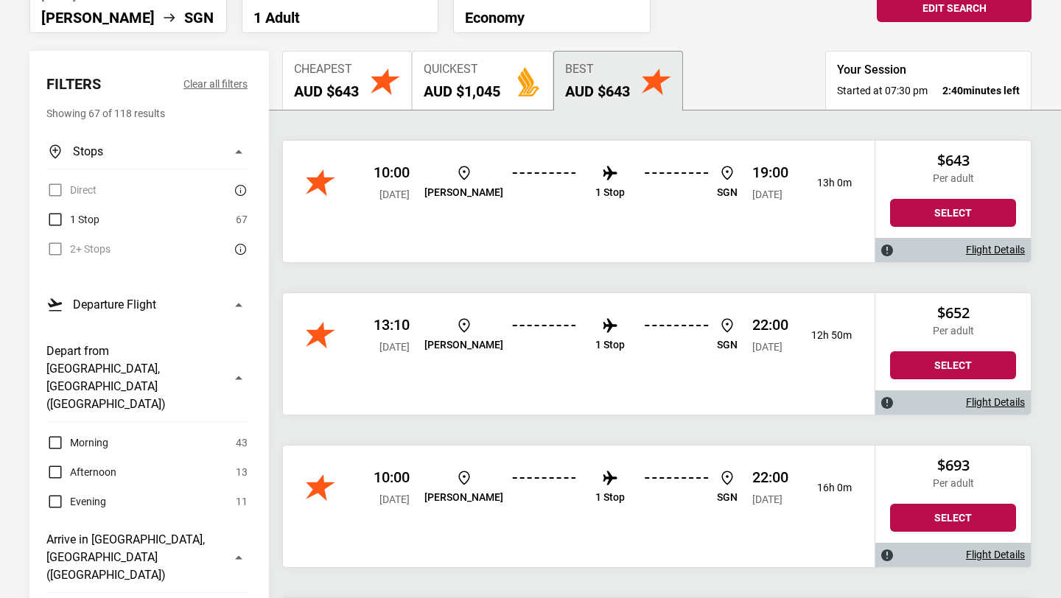
click at [93, 463] on span "Afternoon" at bounding box center [93, 472] width 46 height 18
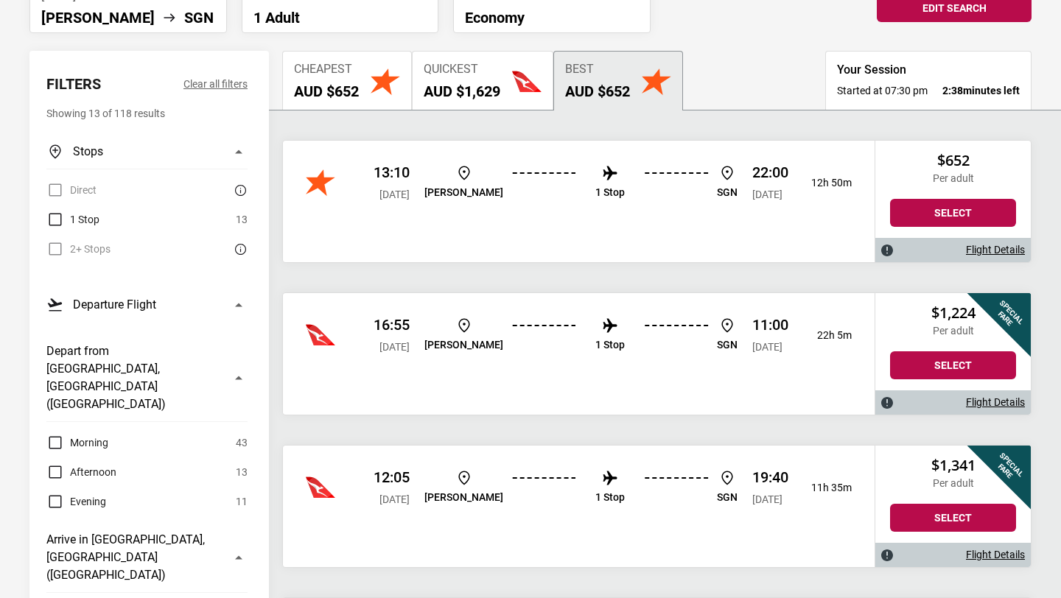
click at [69, 463] on label "Afternoon" at bounding box center [81, 472] width 70 height 18
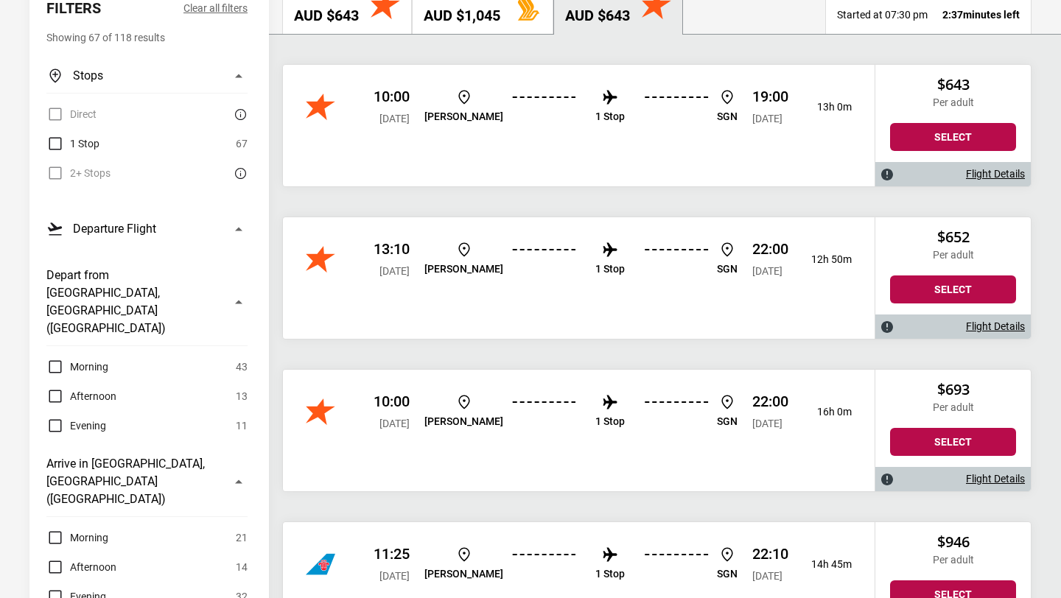
scroll to position [225, 0]
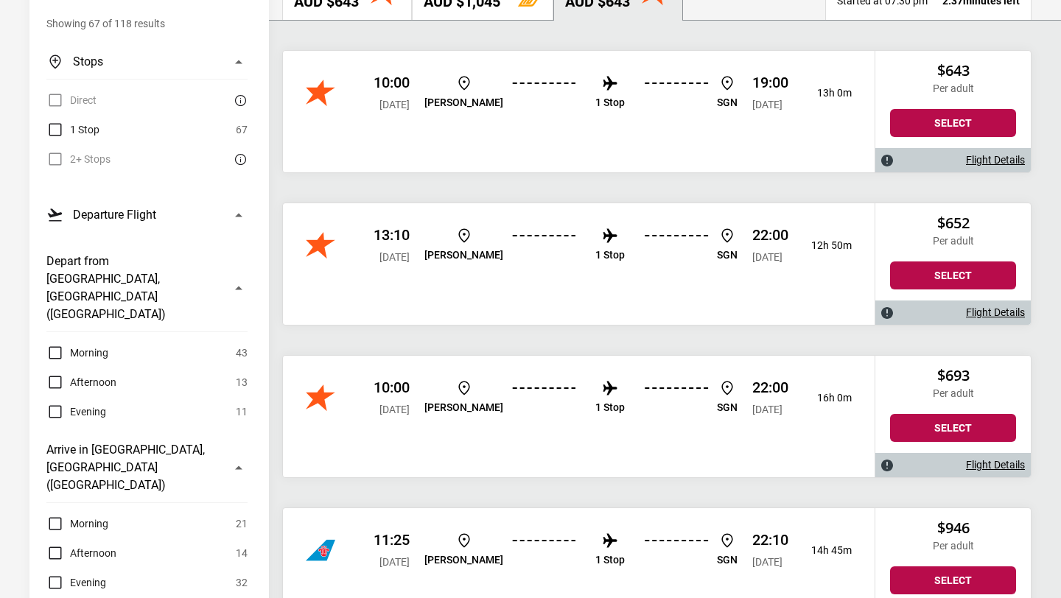
click at [100, 544] on span "Afternoon" at bounding box center [93, 553] width 46 height 18
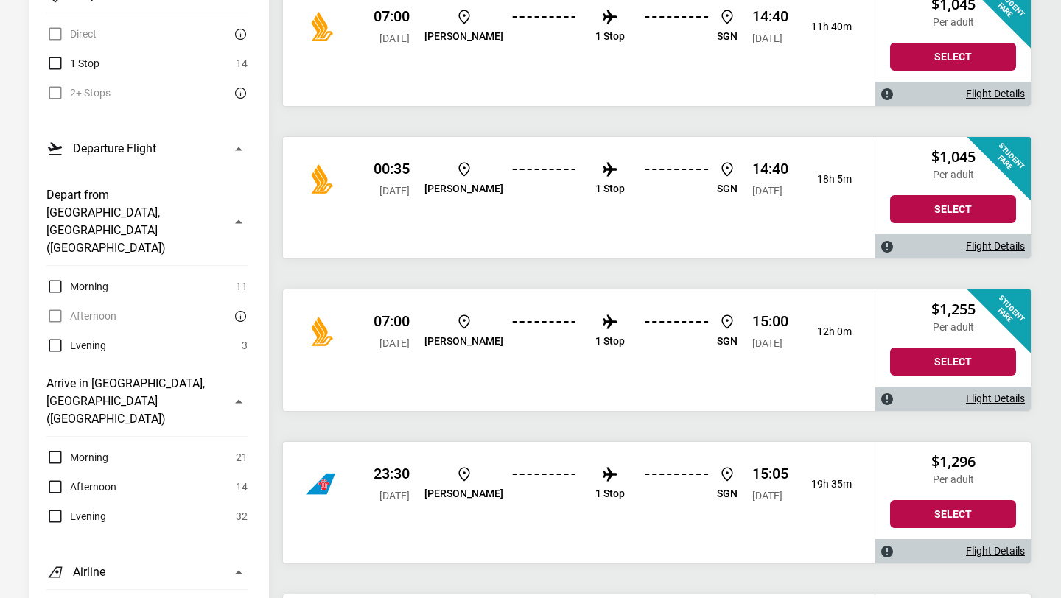
scroll to position [57, 0]
